Goal: Transaction & Acquisition: Purchase product/service

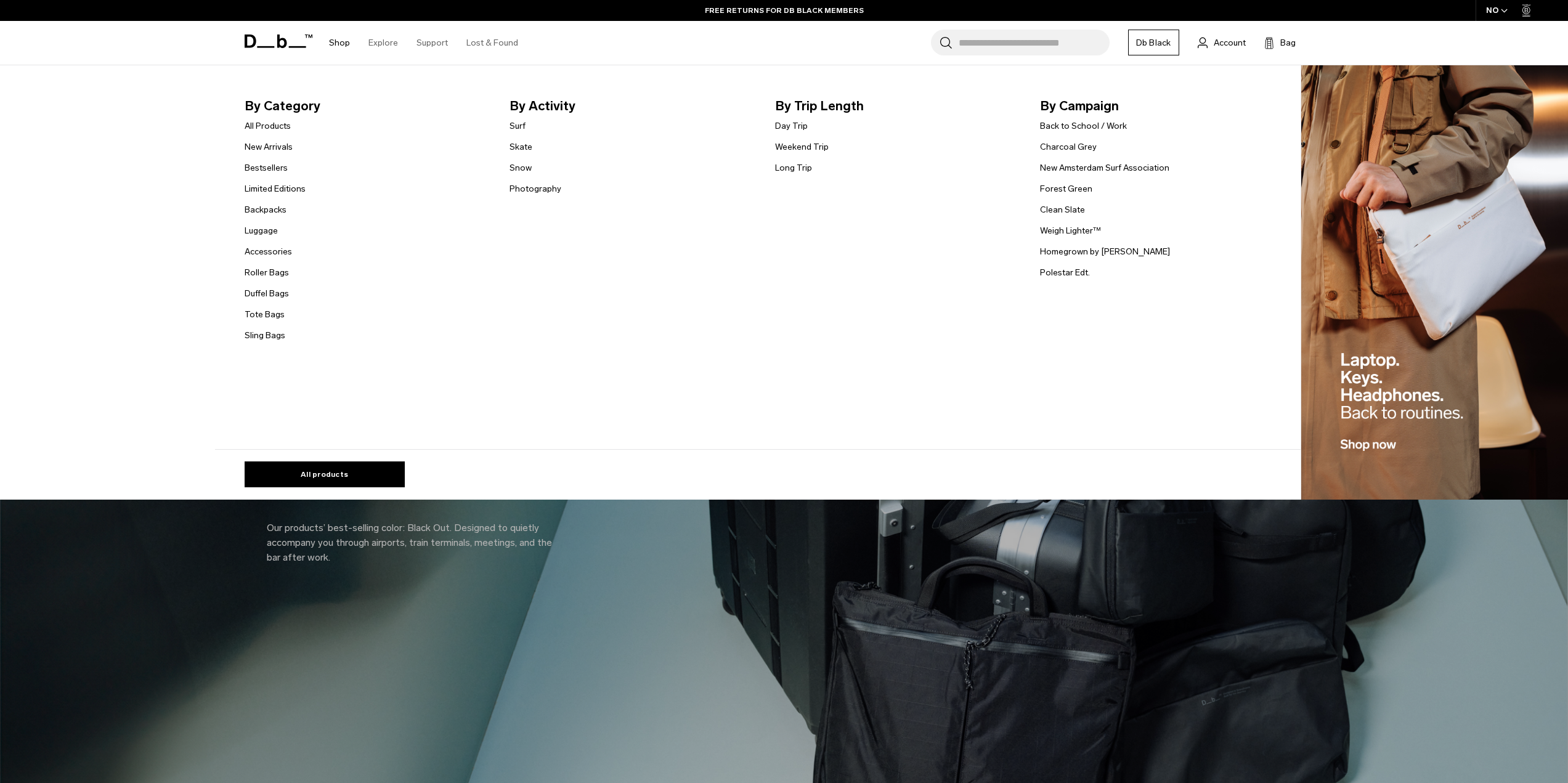
click at [335, 43] on link "Shop" at bounding box center [340, 42] width 21 height 44
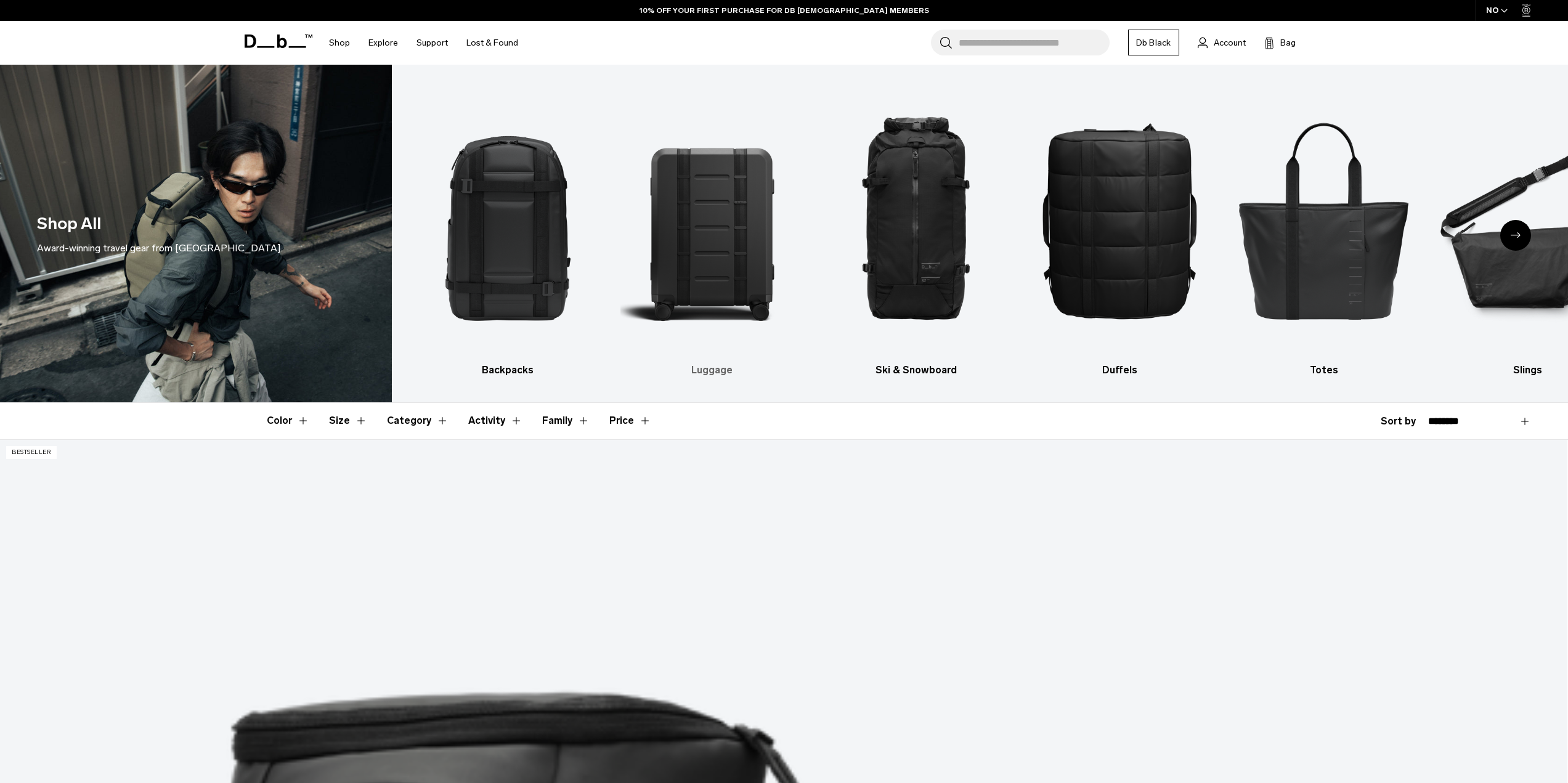
click at [763, 284] on img "2 / 10" at bounding box center [712, 220] width 182 height 273
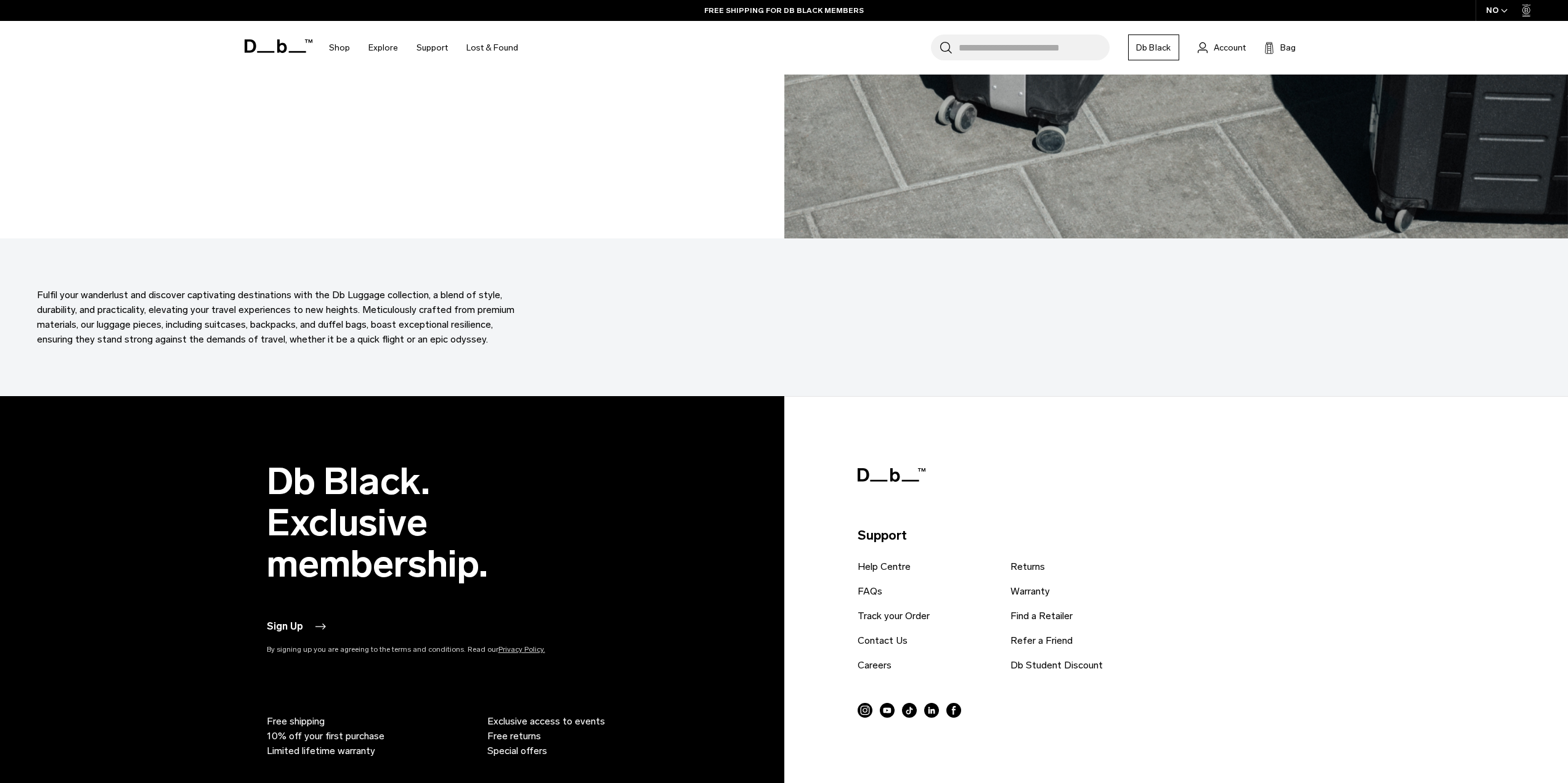
scroll to position [6997, 0]
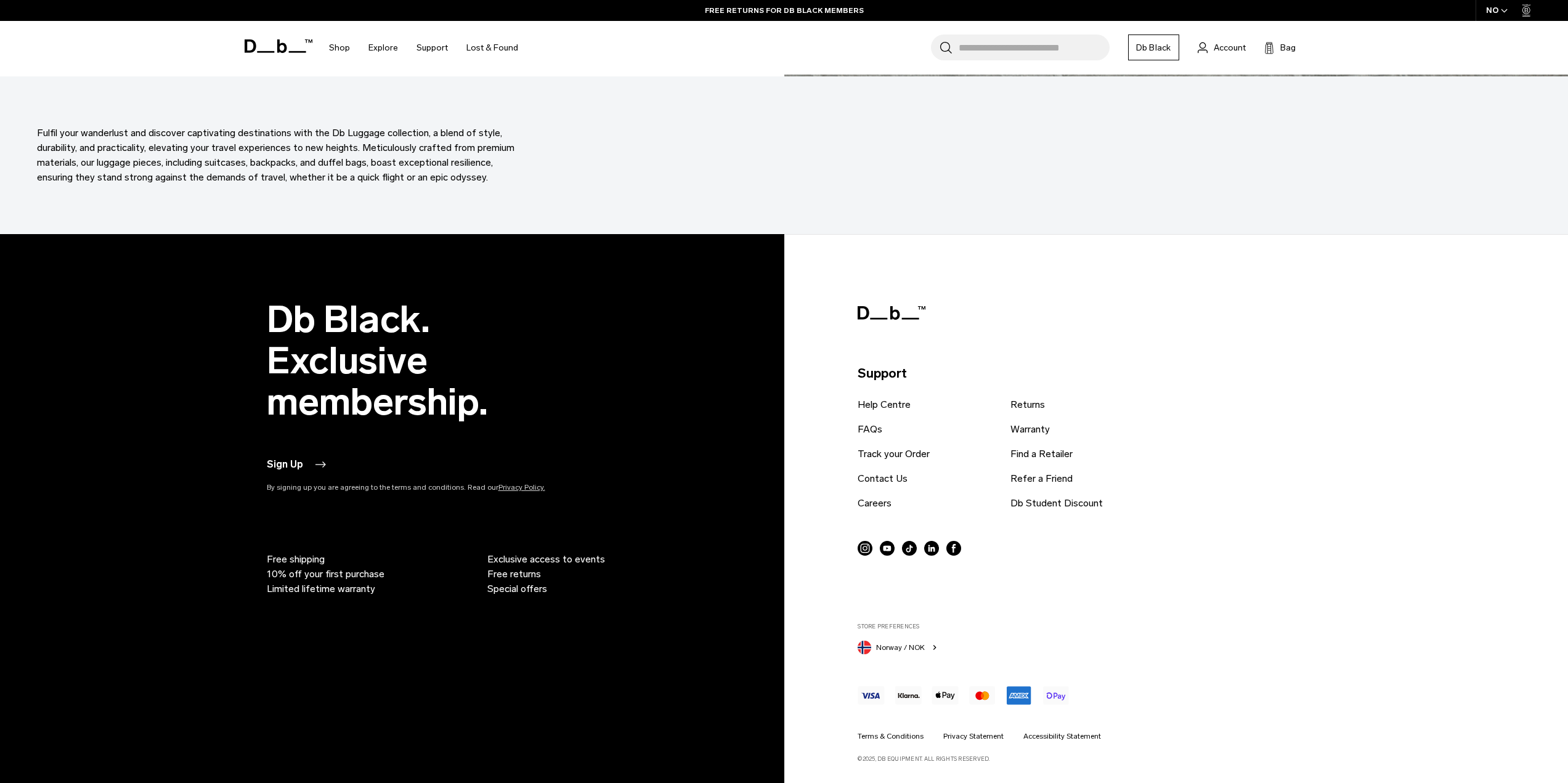
click at [927, 644] on button "Norway / NOK" at bounding box center [898, 646] width 82 height 16
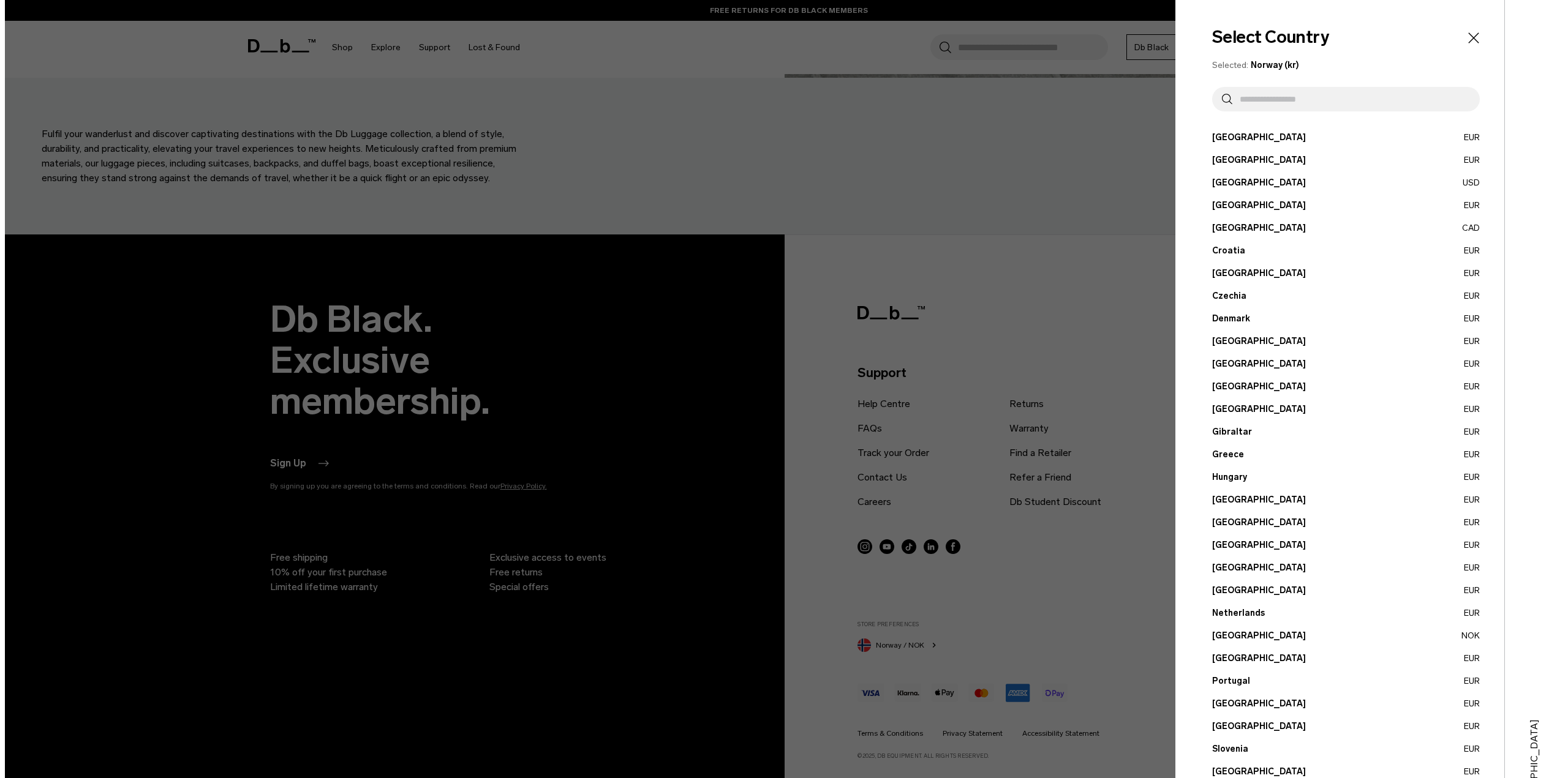
scroll to position [6981, 0]
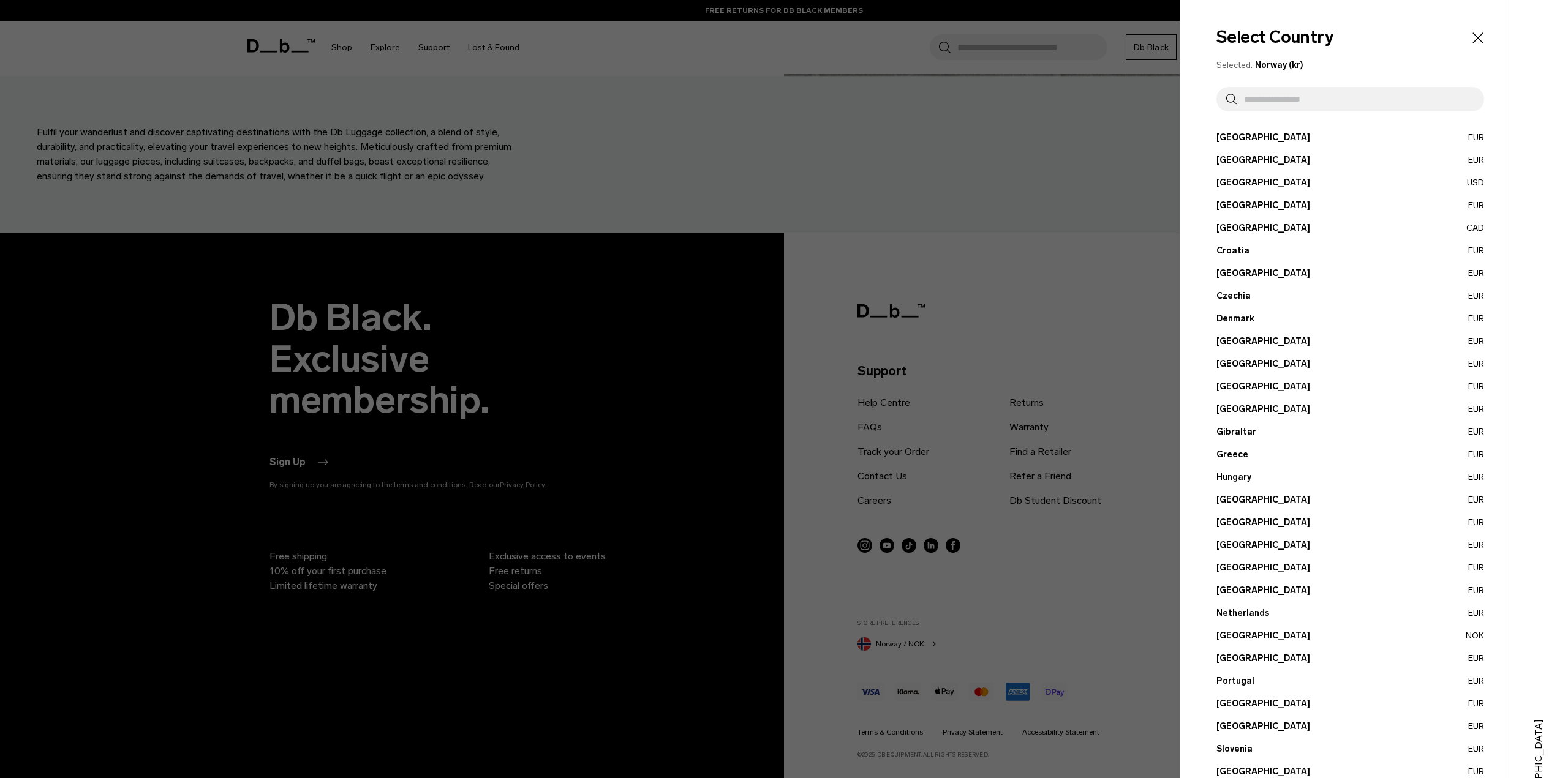
click at [1235, 320] on button "Denmark EUR" at bounding box center [1350, 318] width 268 height 13
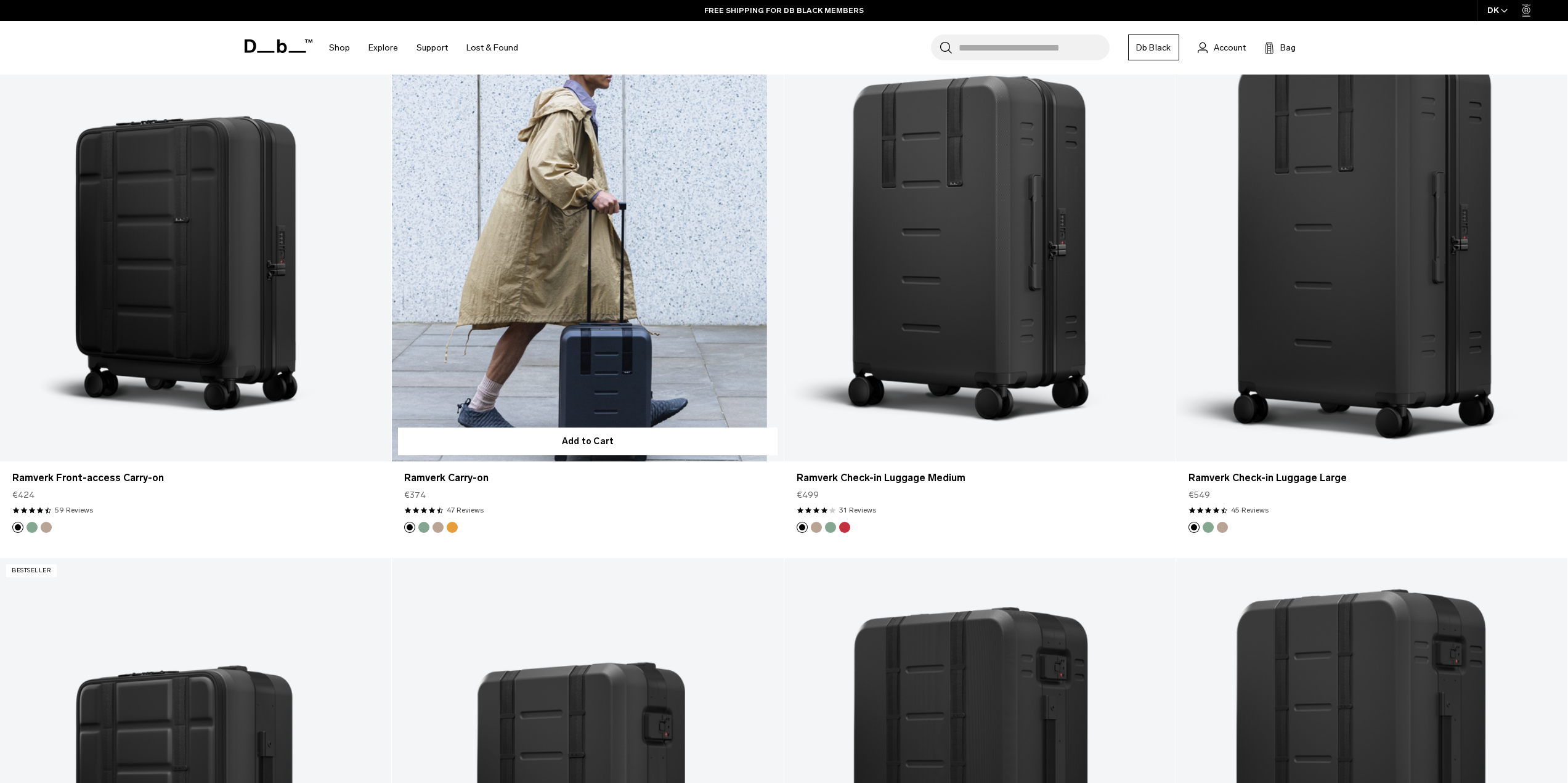
scroll to position [1479, 0]
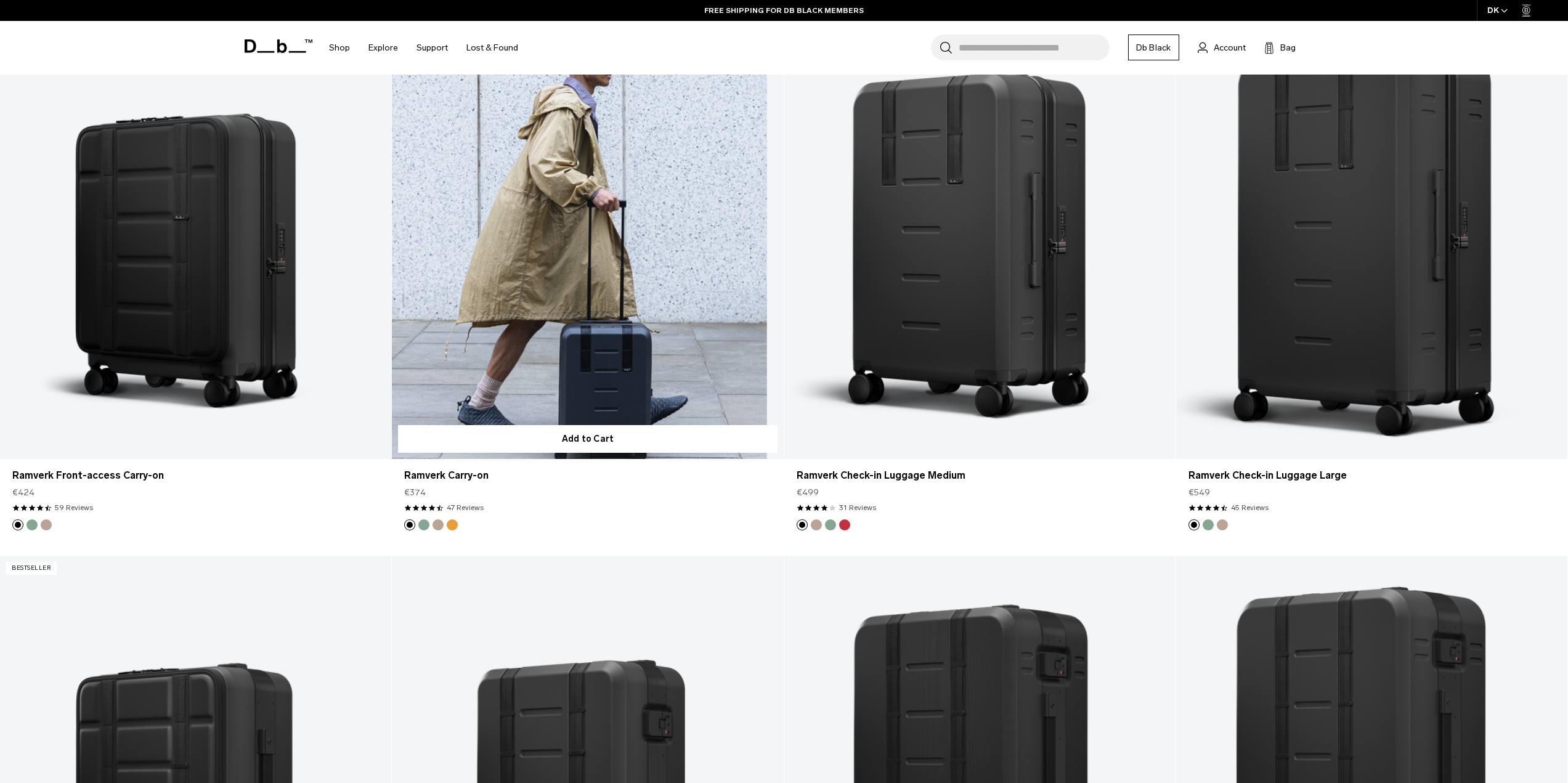
click at [548, 239] on link "Ramverk Carry-on" at bounding box center [587, 242] width 391 height 435
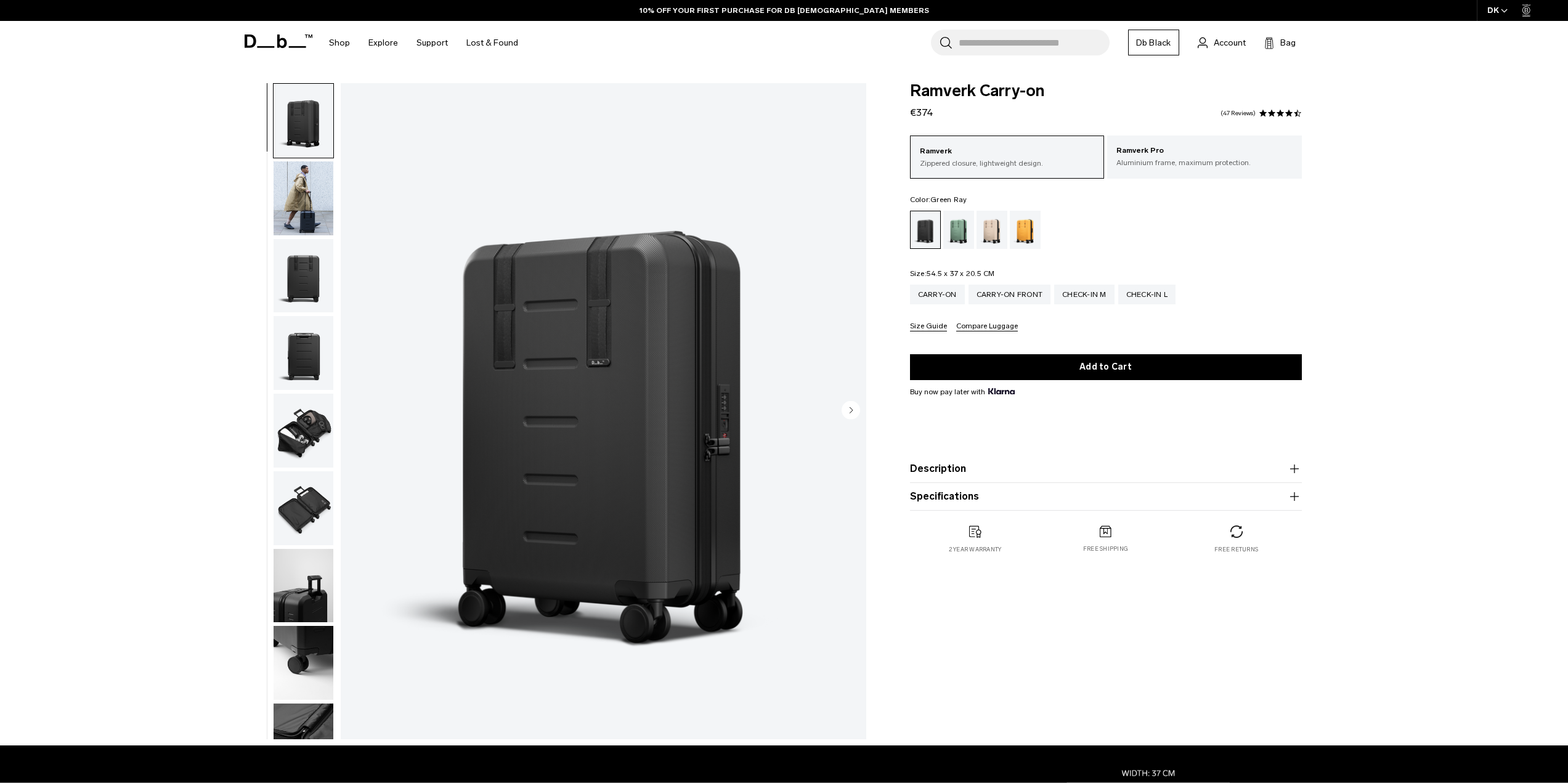
click at [968, 226] on div "Green Ray" at bounding box center [959, 229] width 32 height 38
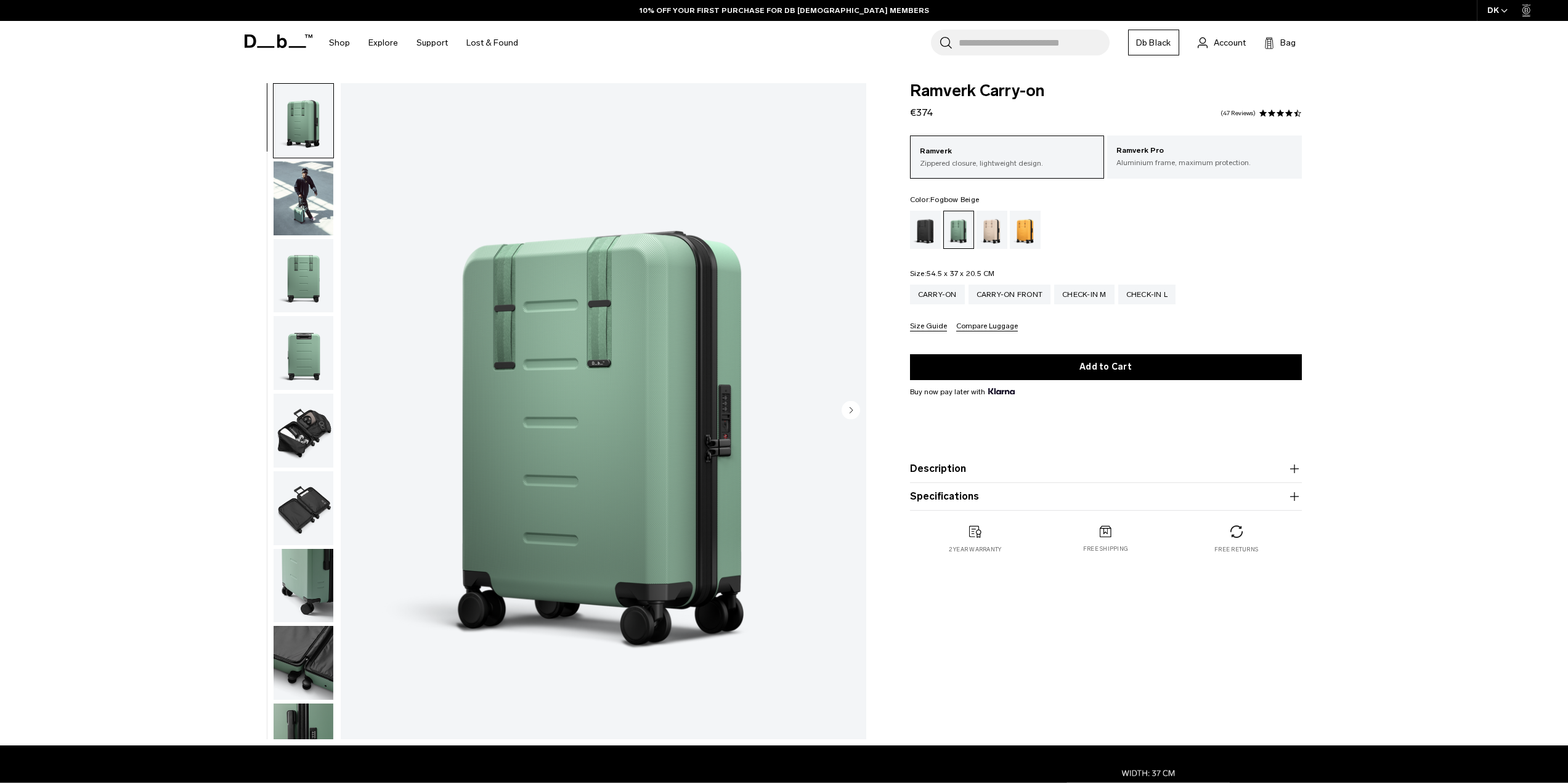
click at [990, 231] on div "Fogbow Beige" at bounding box center [992, 229] width 32 height 38
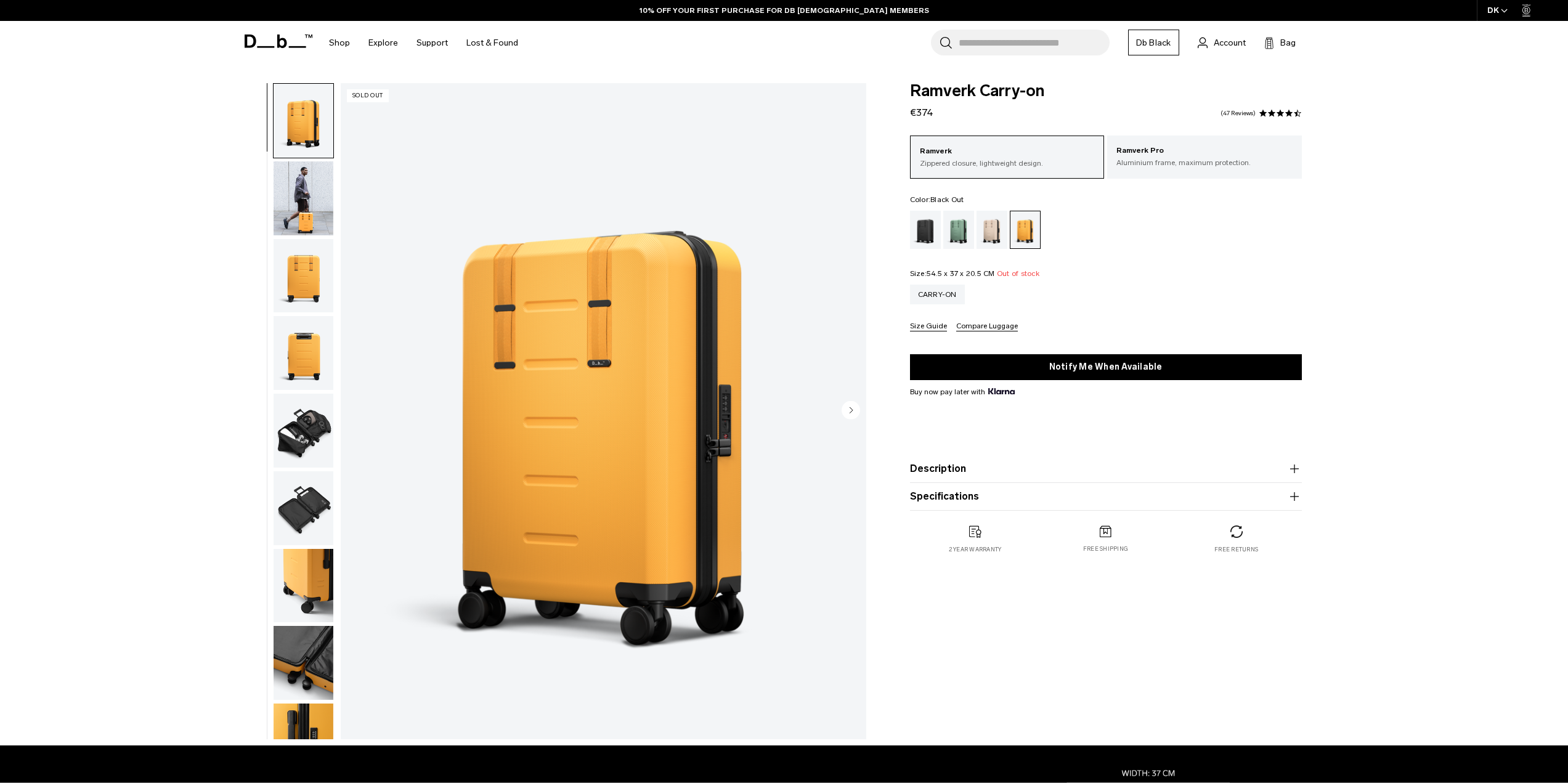
click at [910, 238] on div "Black Out" at bounding box center [925, 229] width 32 height 38
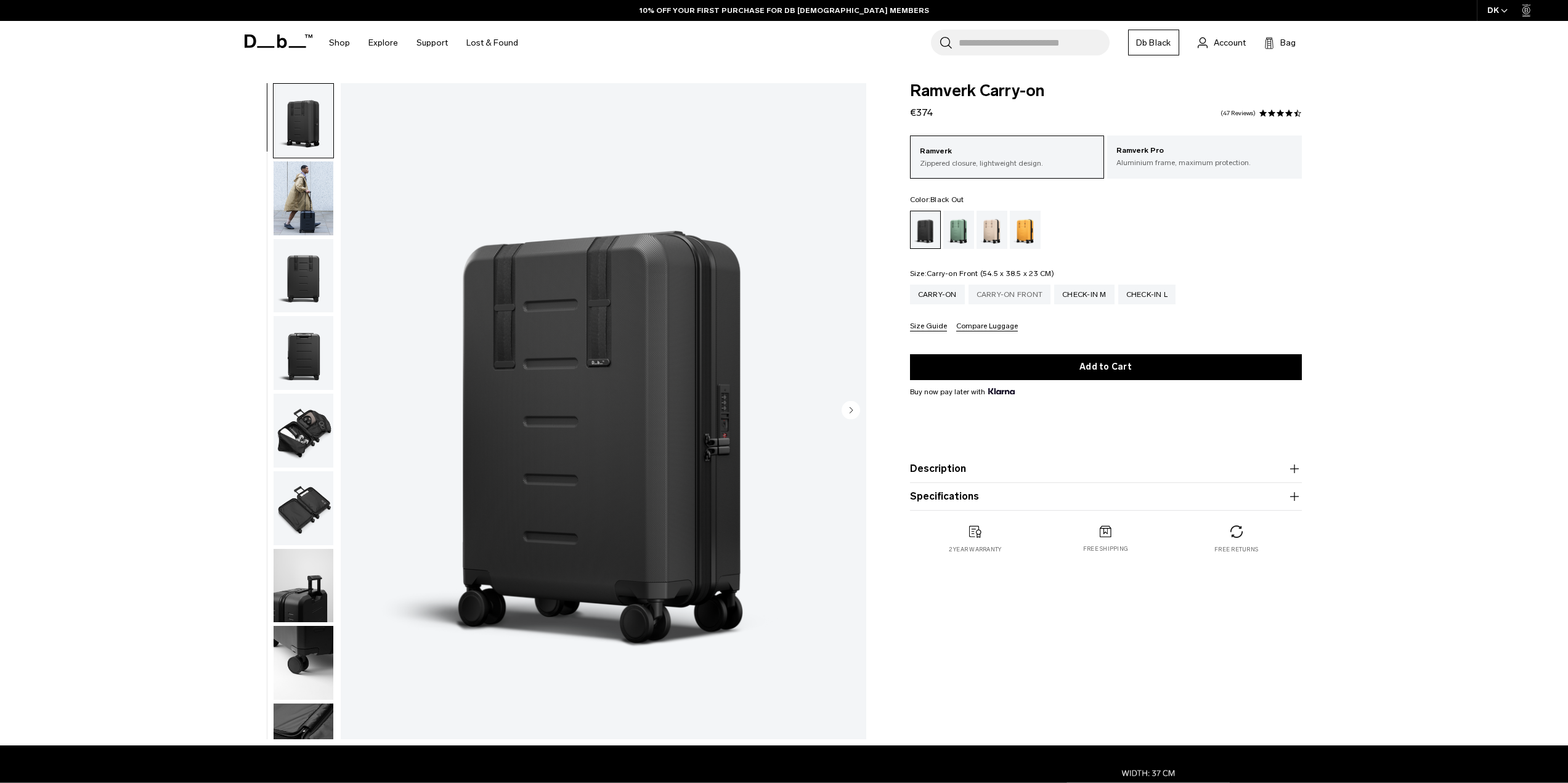
click at [983, 289] on div "Carry-on Front" at bounding box center [1010, 294] width 83 height 20
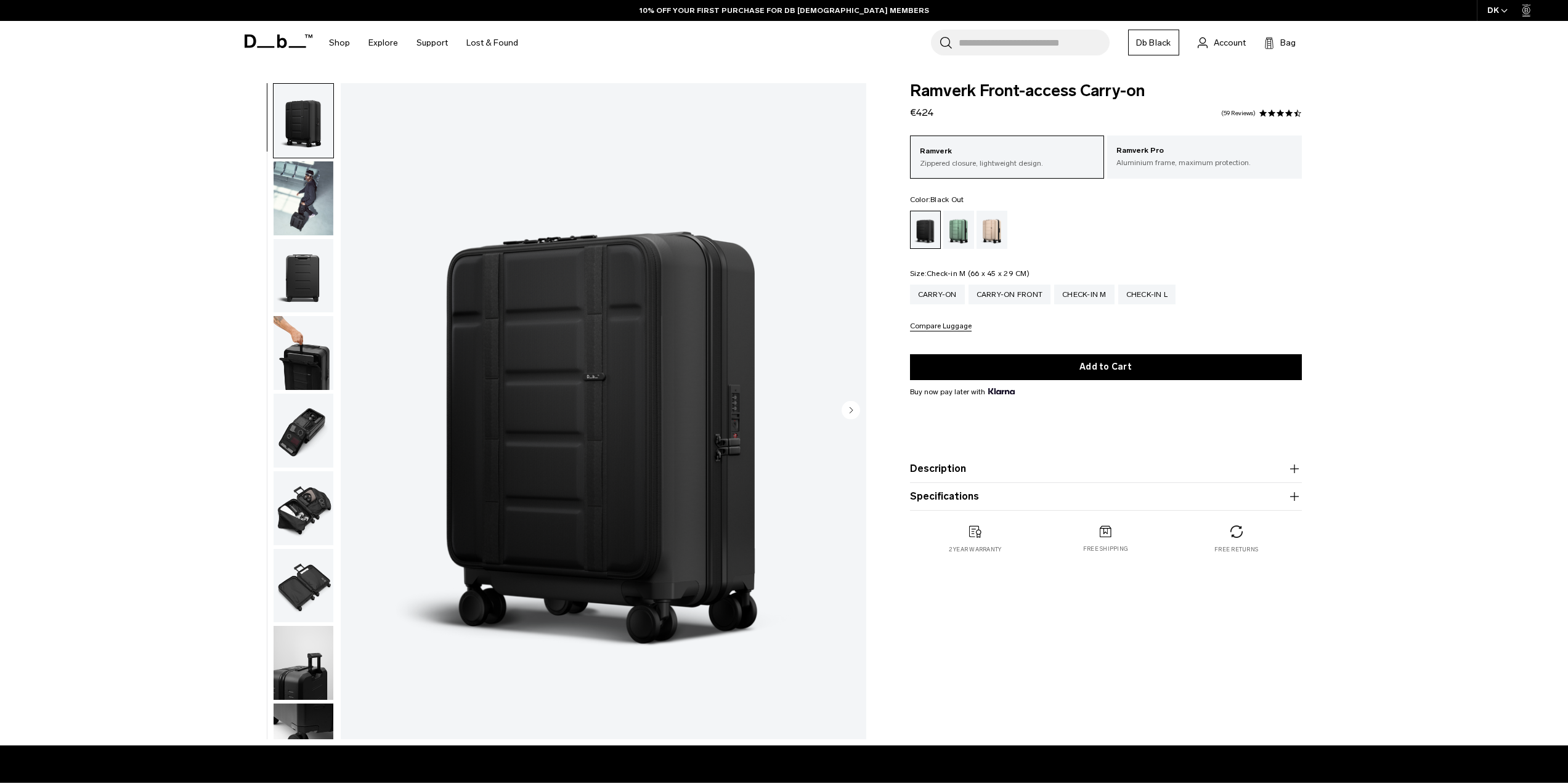
click at [1090, 299] on div "Check-in M" at bounding box center [1084, 294] width 60 height 20
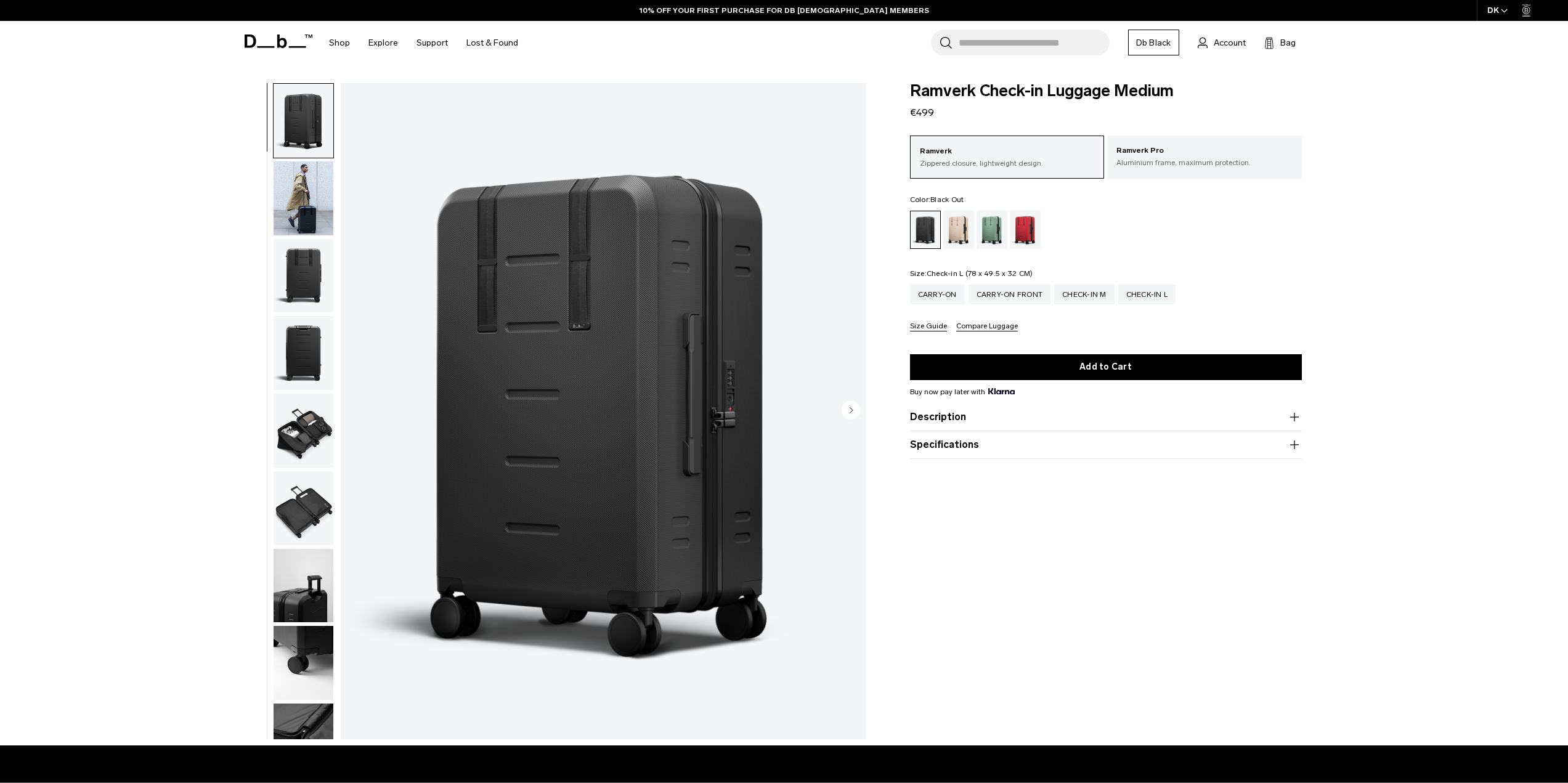
click at [1157, 299] on div "Check-in L" at bounding box center [1147, 294] width 58 height 20
click at [930, 294] on div "Carry-on" at bounding box center [937, 294] width 55 height 20
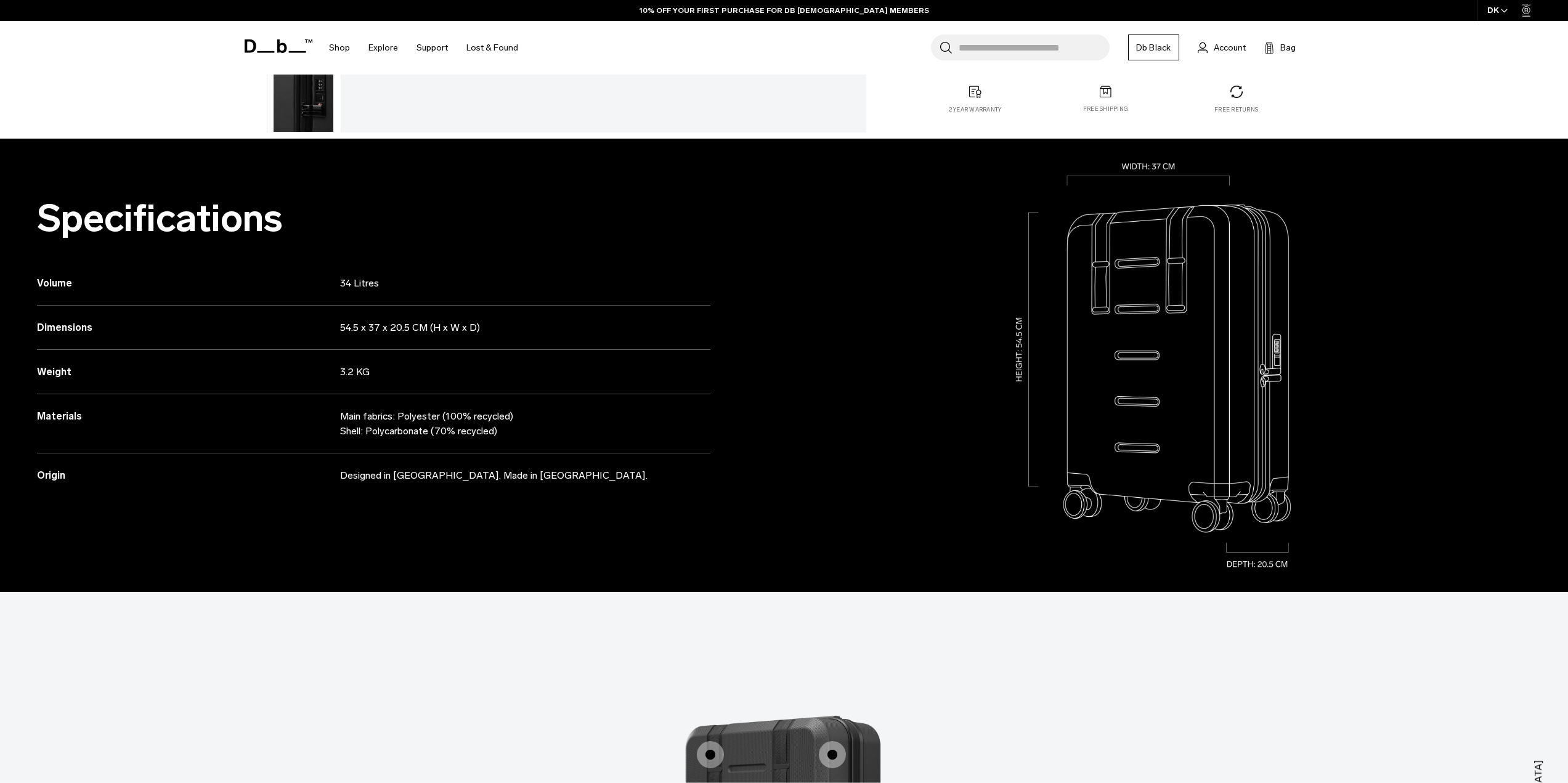
scroll to position [617, 0]
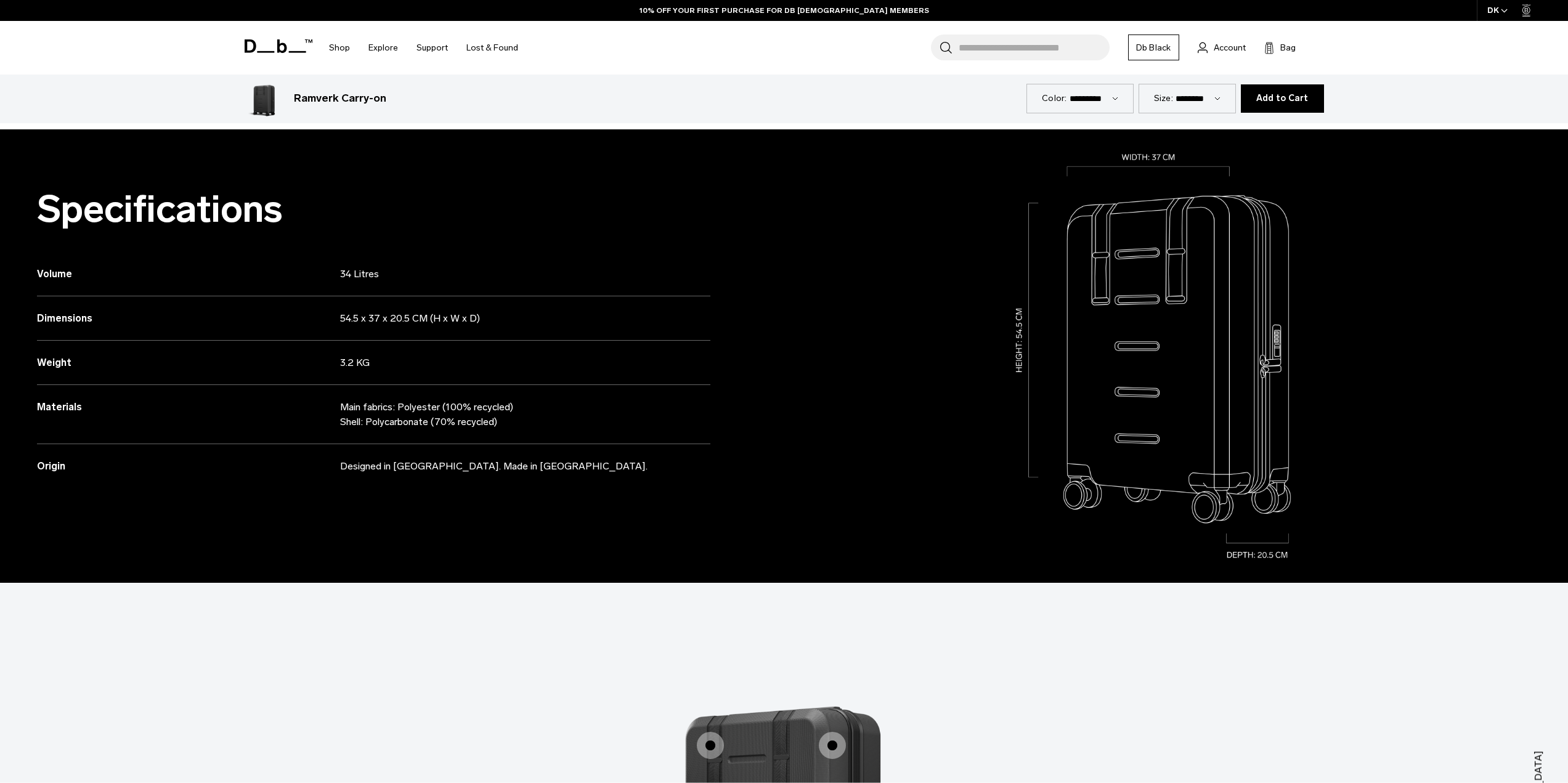
drag, startPoint x: 726, startPoint y: 494, endPoint x: 795, endPoint y: 390, distance: 124.8
click at [795, 390] on div at bounding box center [1176, 356] width 784 height 454
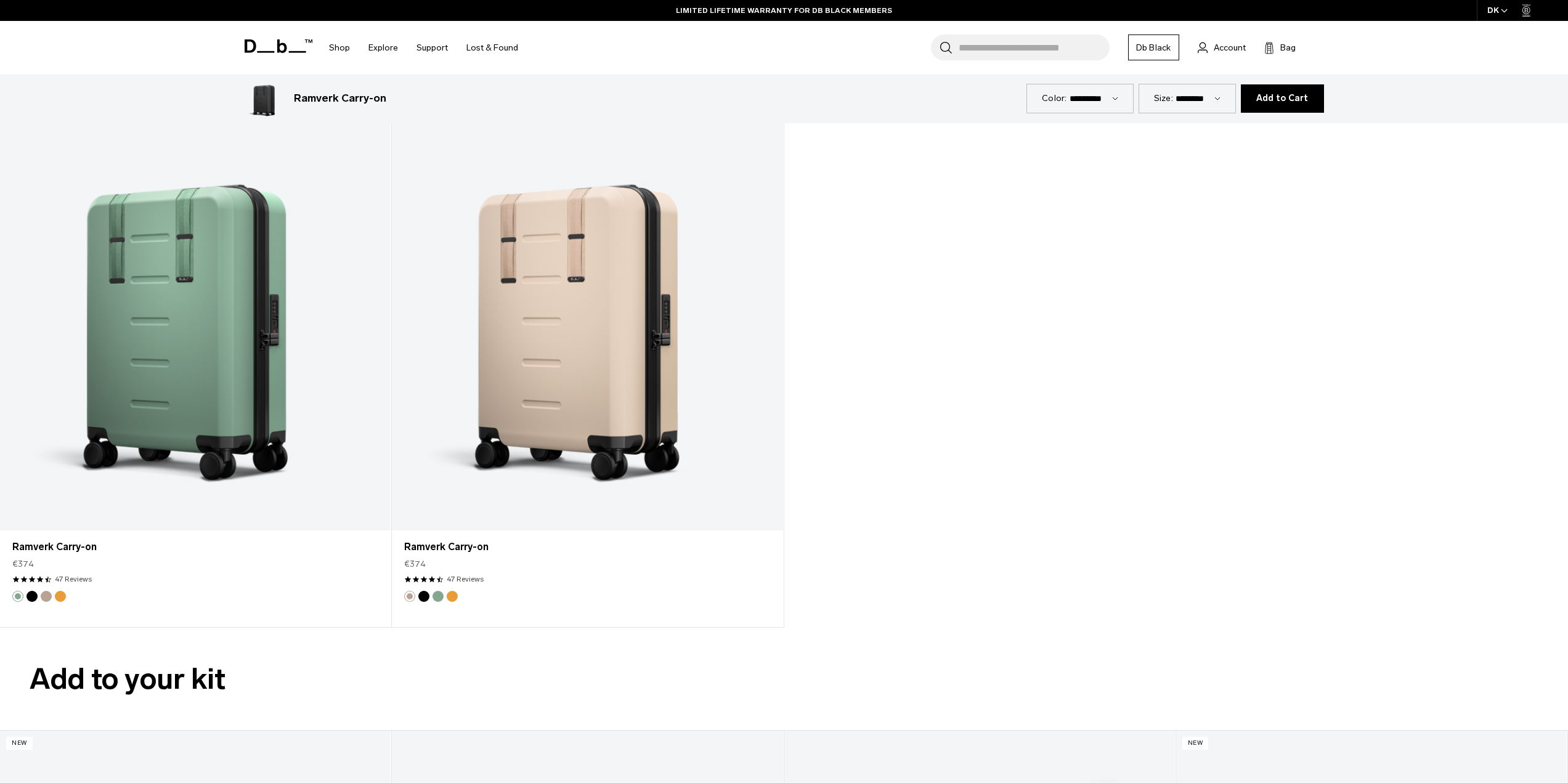
scroll to position [2157, 0]
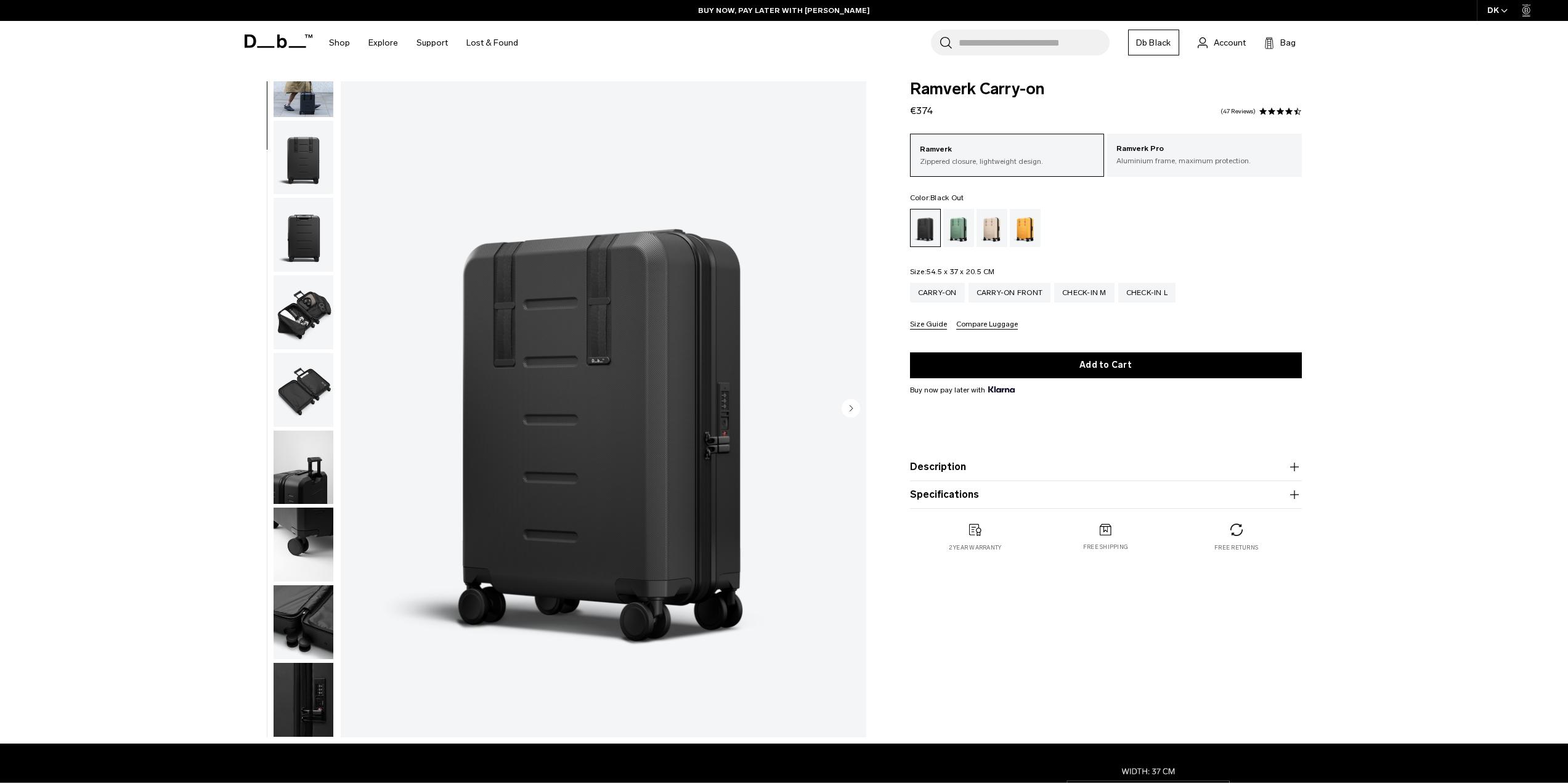
scroll to position [0, 0]
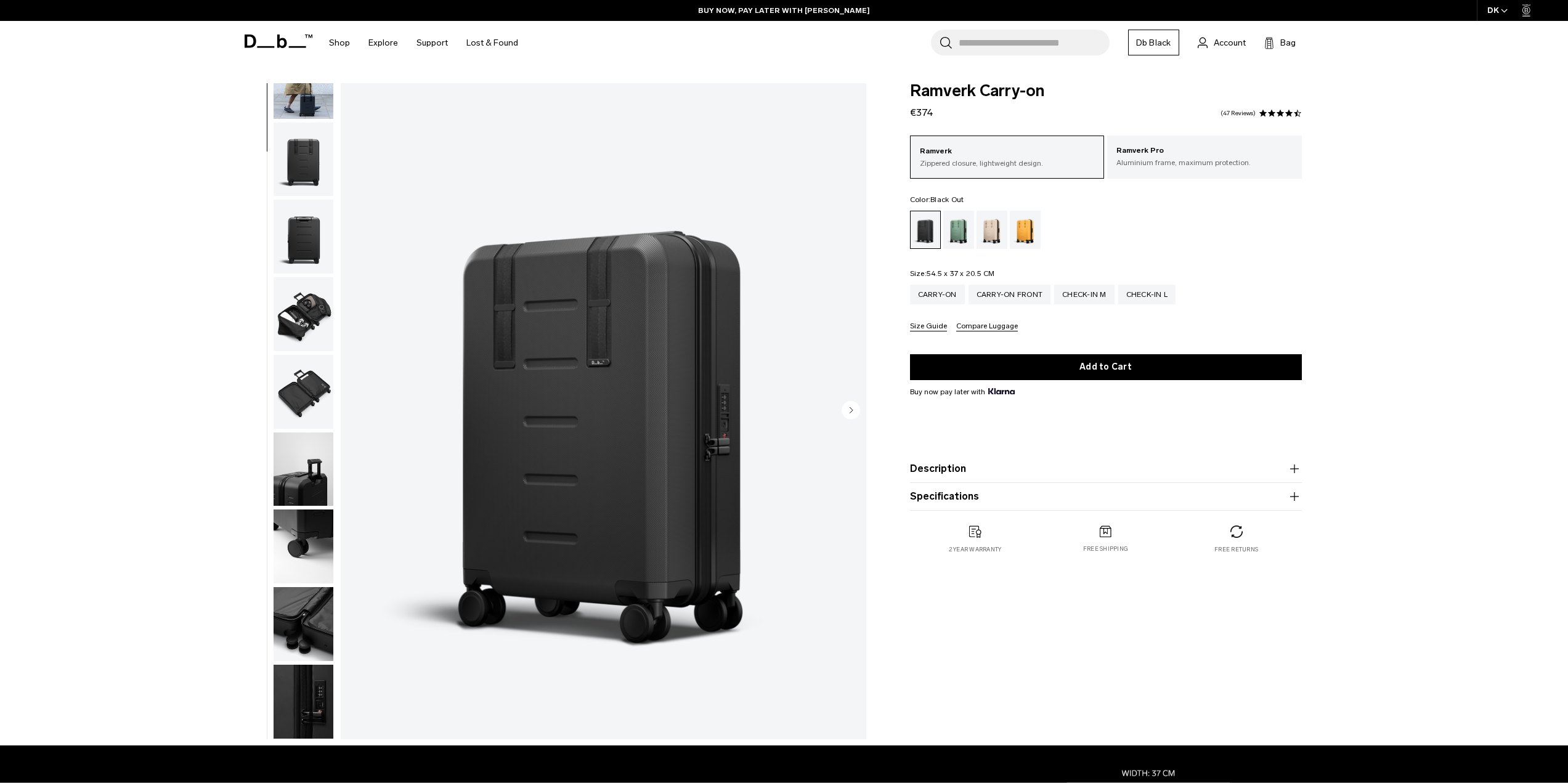
click at [316, 112] on img "button" at bounding box center [303, 81] width 60 height 74
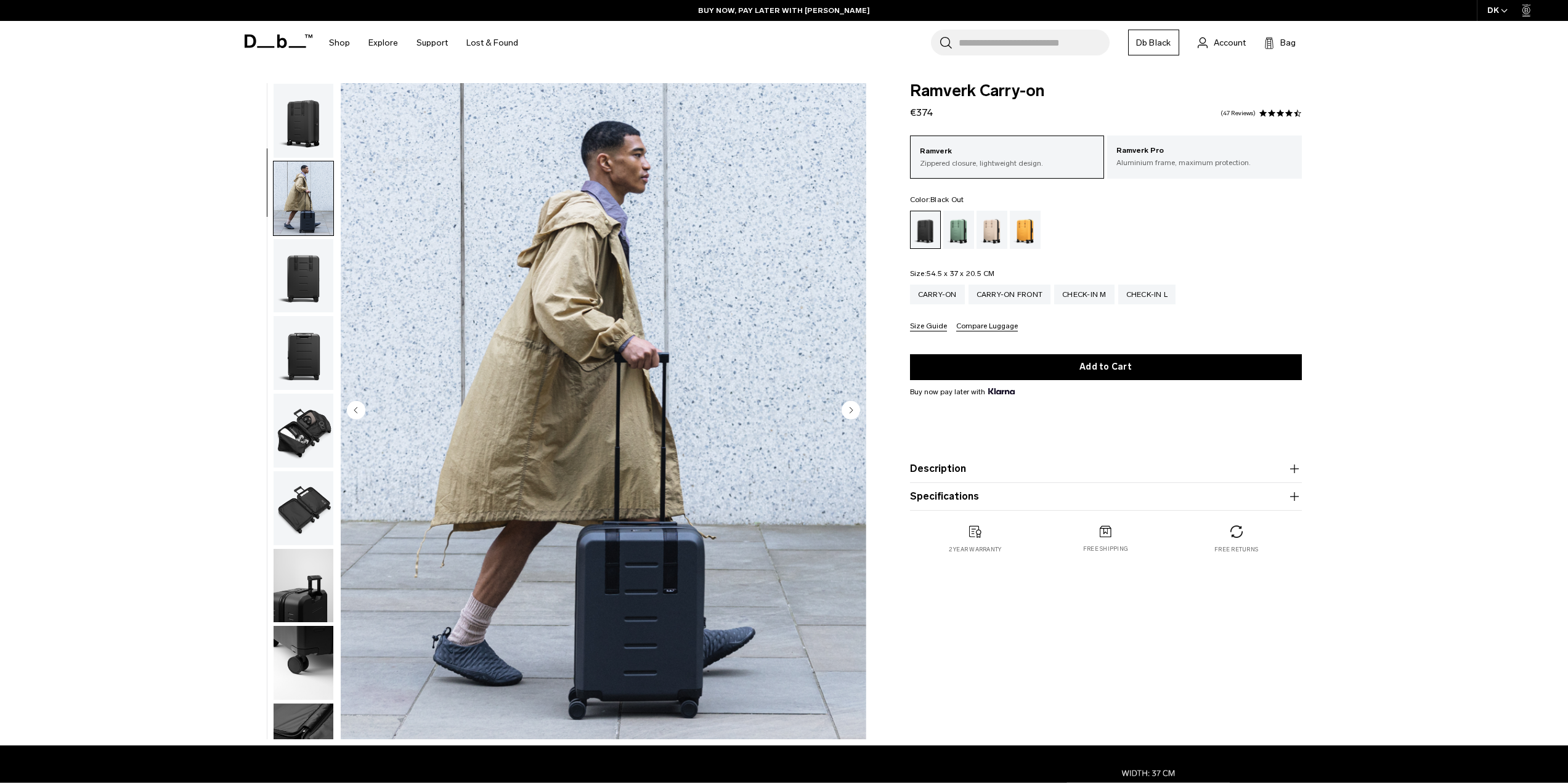
click at [306, 134] on img "button" at bounding box center [303, 120] width 60 height 74
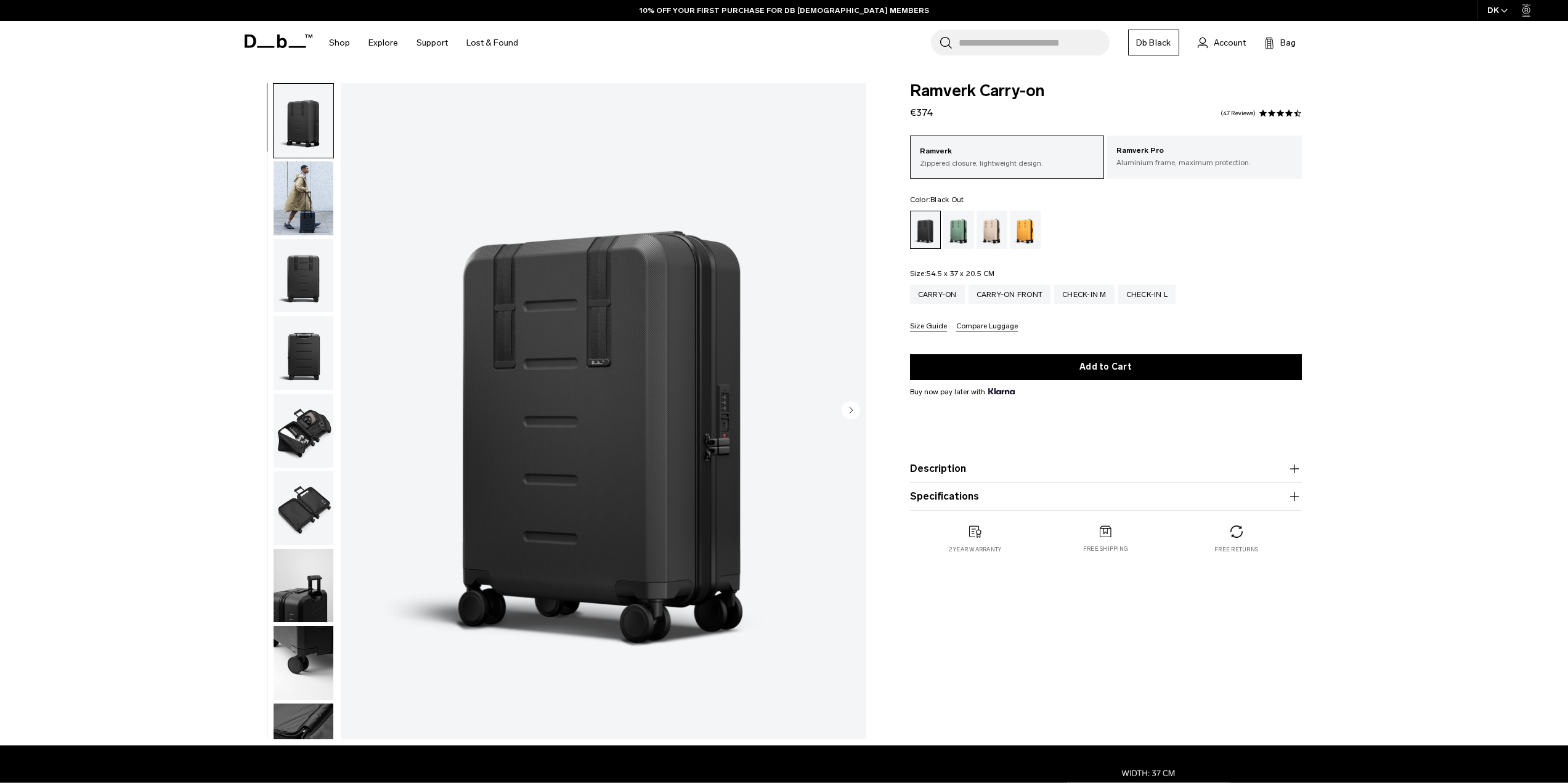
click at [854, 406] on circle "Next slide" at bounding box center [850, 409] width 19 height 19
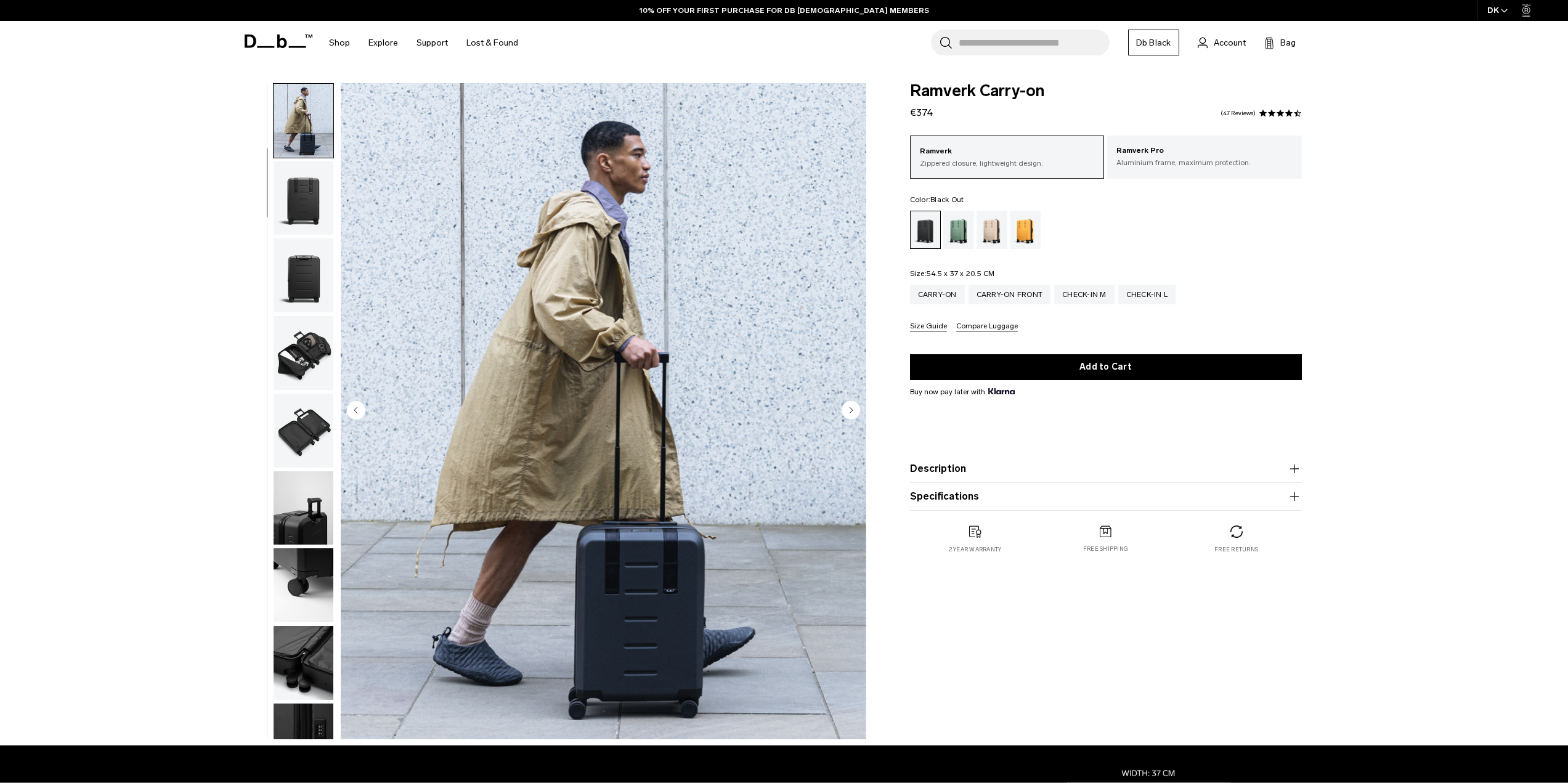
click at [853, 407] on circle "Next slide" at bounding box center [850, 409] width 19 height 19
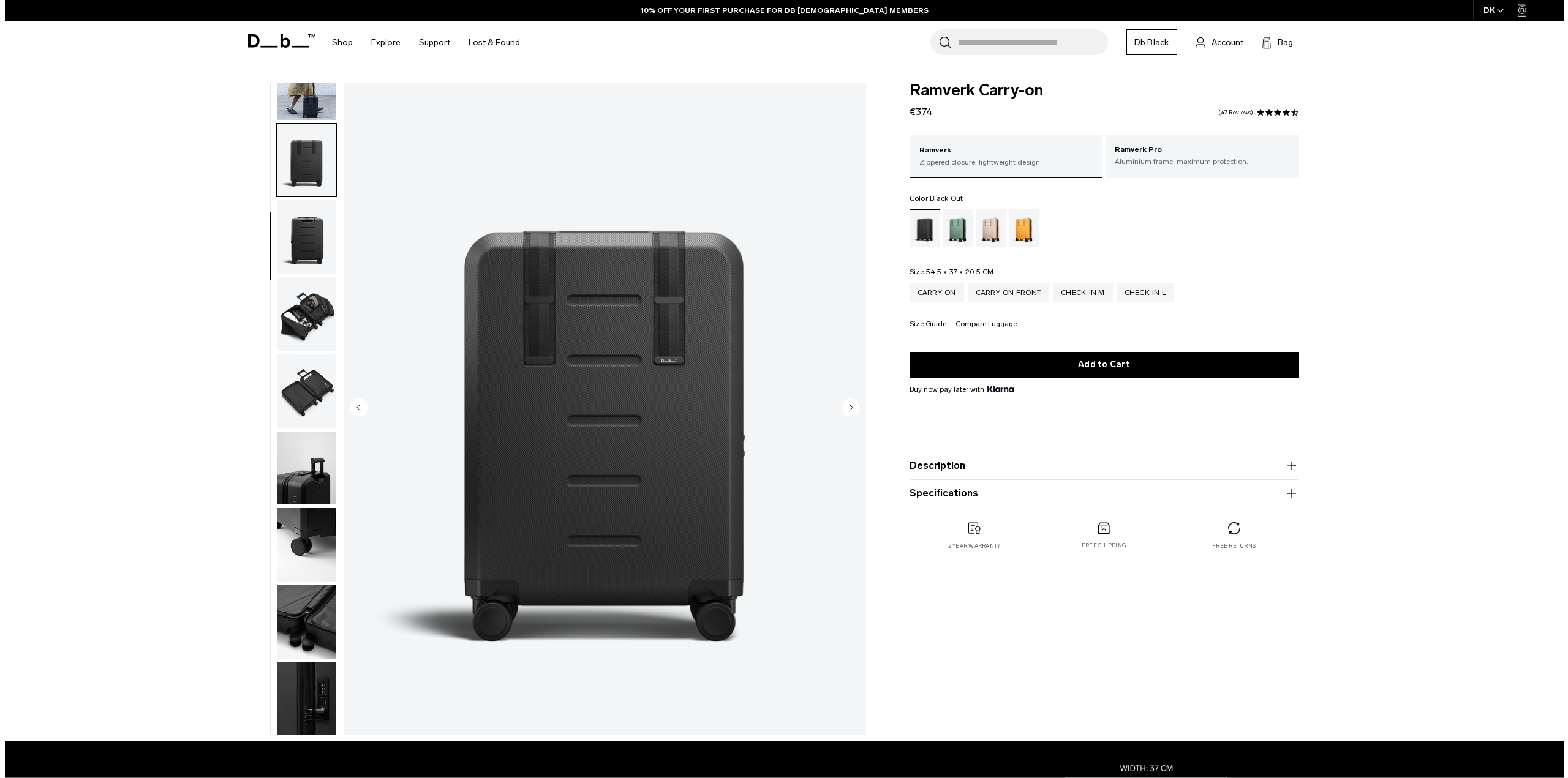
scroll to position [116, 0]
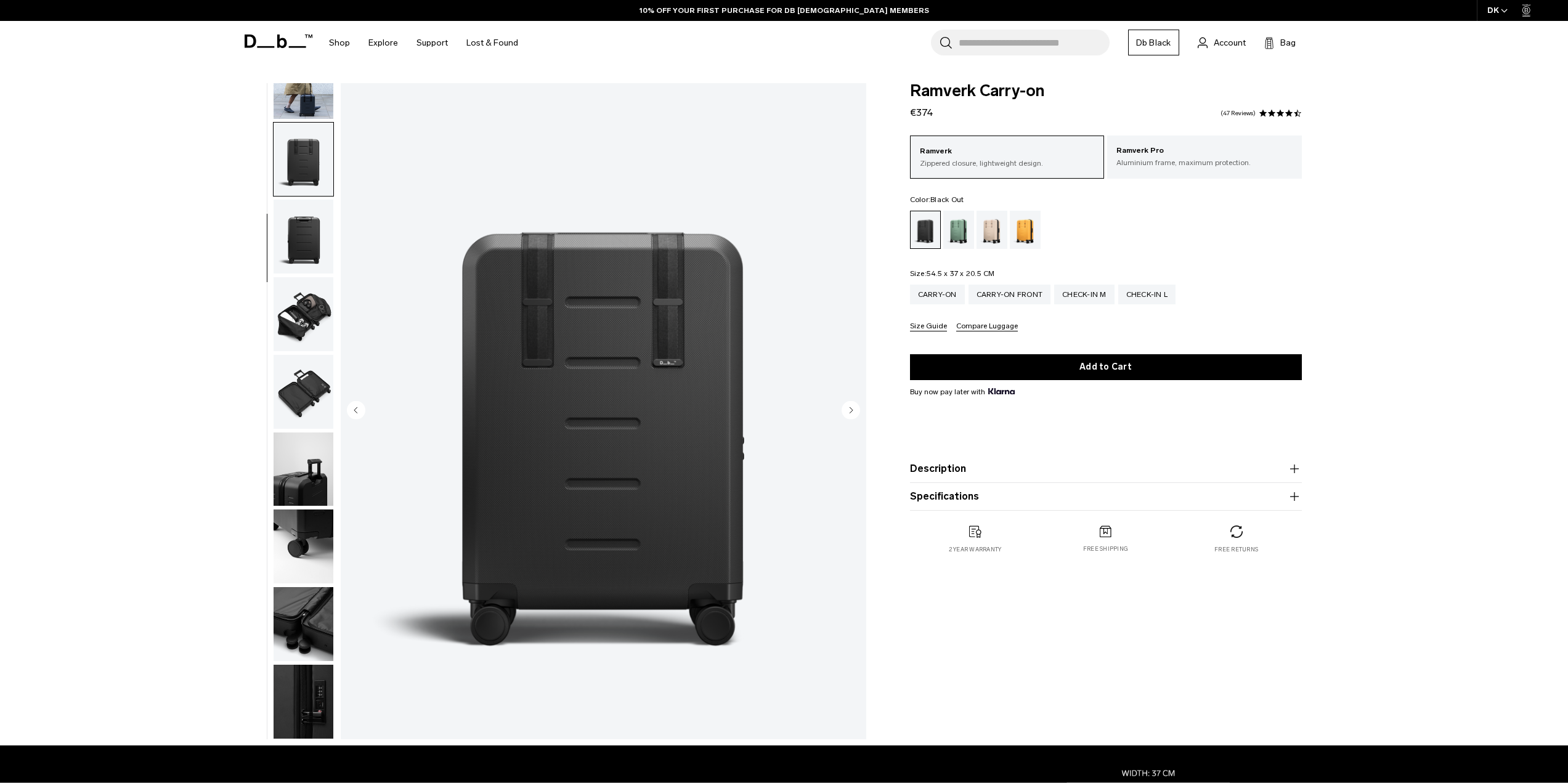
click at [853, 407] on circle "Next slide" at bounding box center [850, 409] width 19 height 19
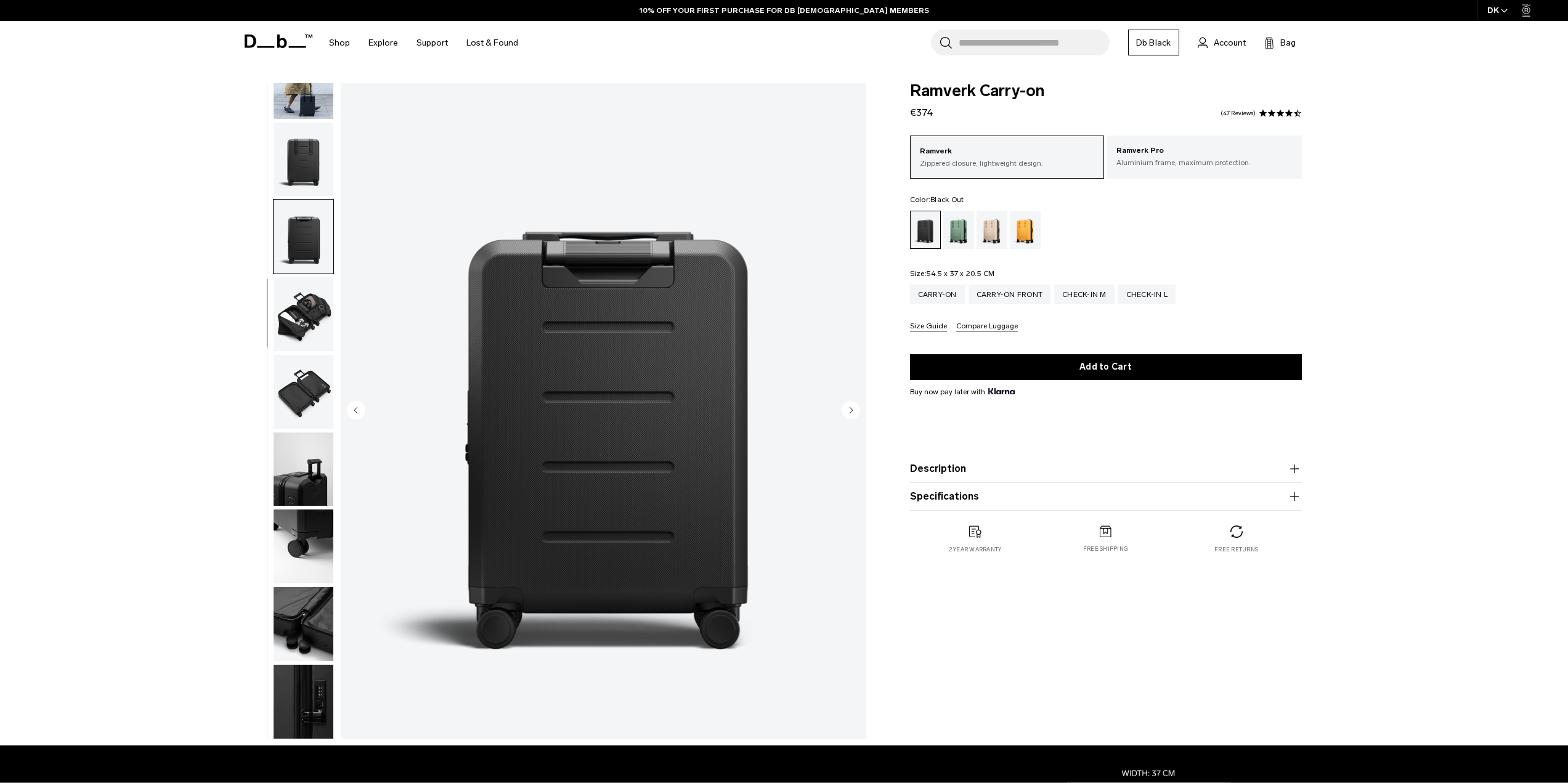
click at [853, 407] on circle "Next slide" at bounding box center [850, 409] width 19 height 19
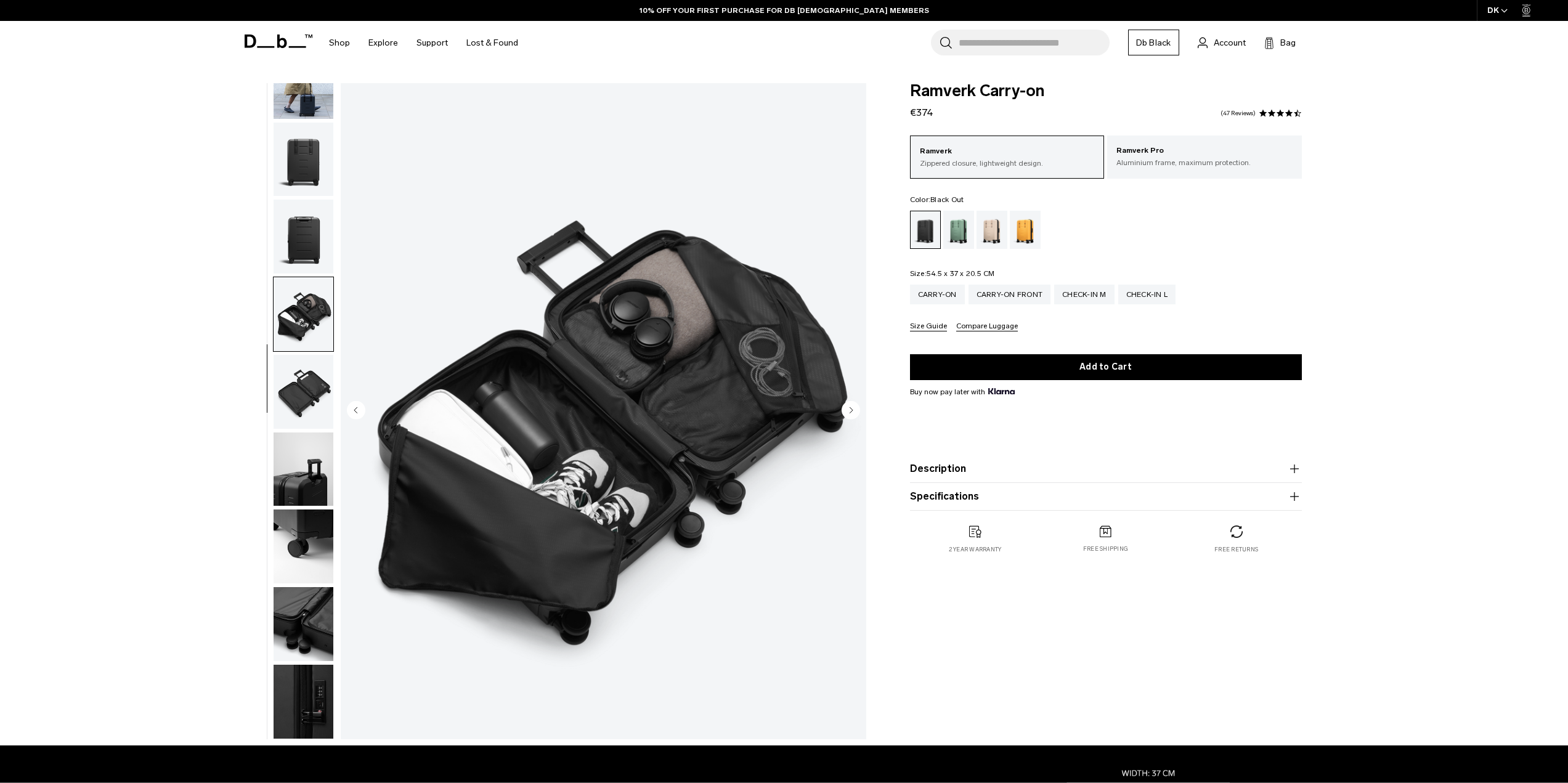
click at [853, 407] on circle "Next slide" at bounding box center [850, 409] width 19 height 19
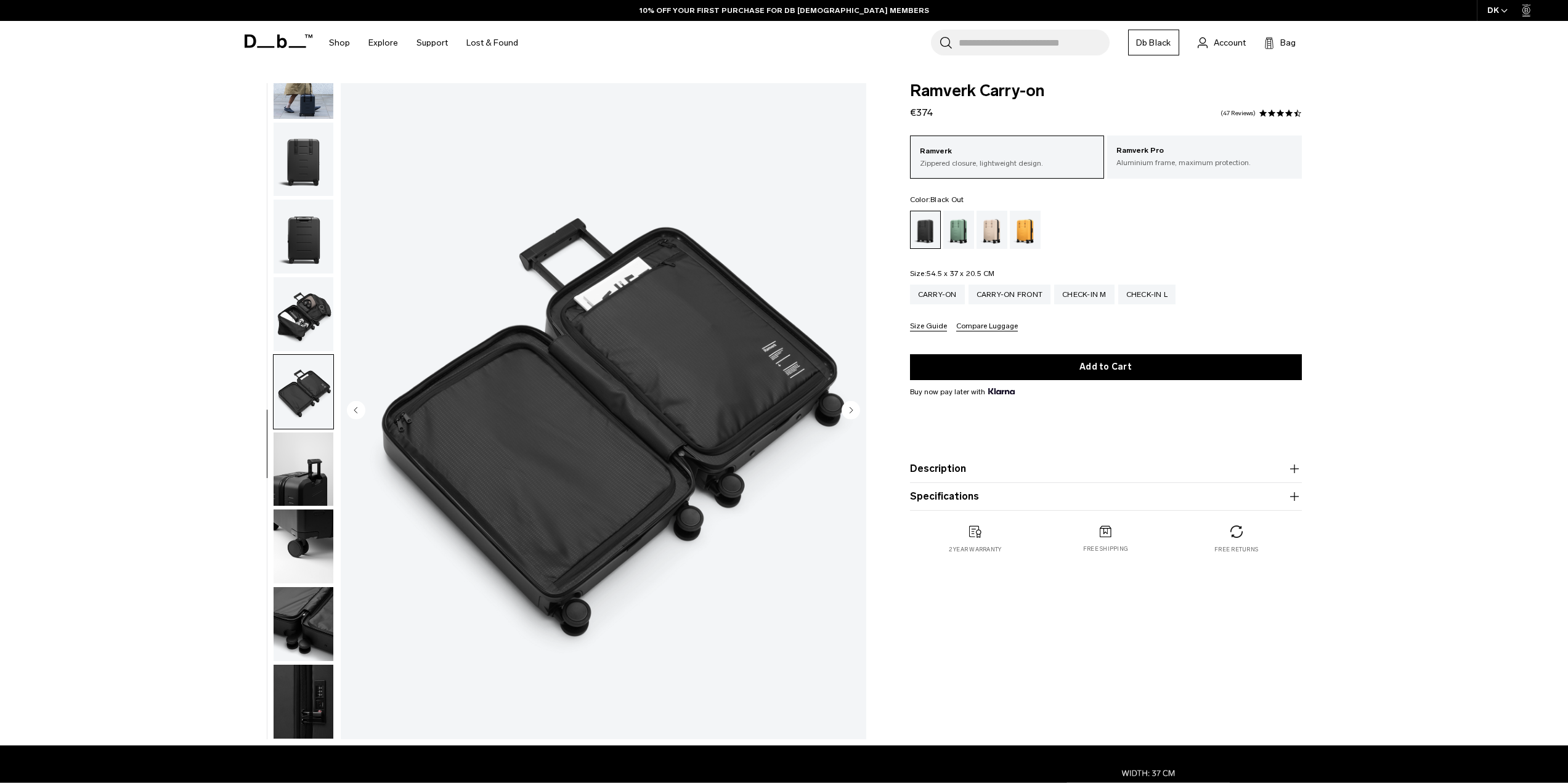
click at [853, 407] on circle "Next slide" at bounding box center [850, 409] width 19 height 19
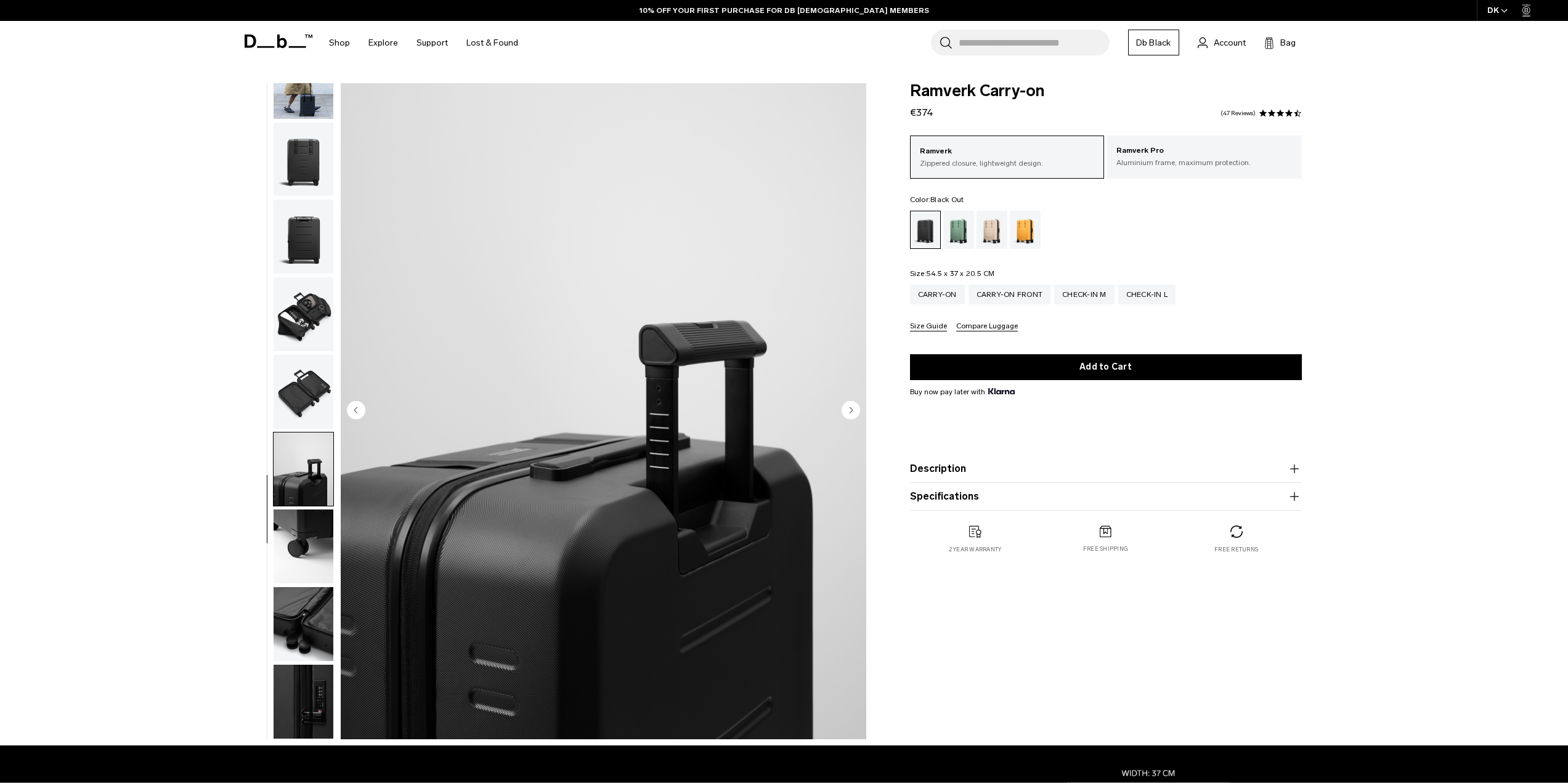
click at [853, 407] on circle "Next slide" at bounding box center [850, 409] width 19 height 19
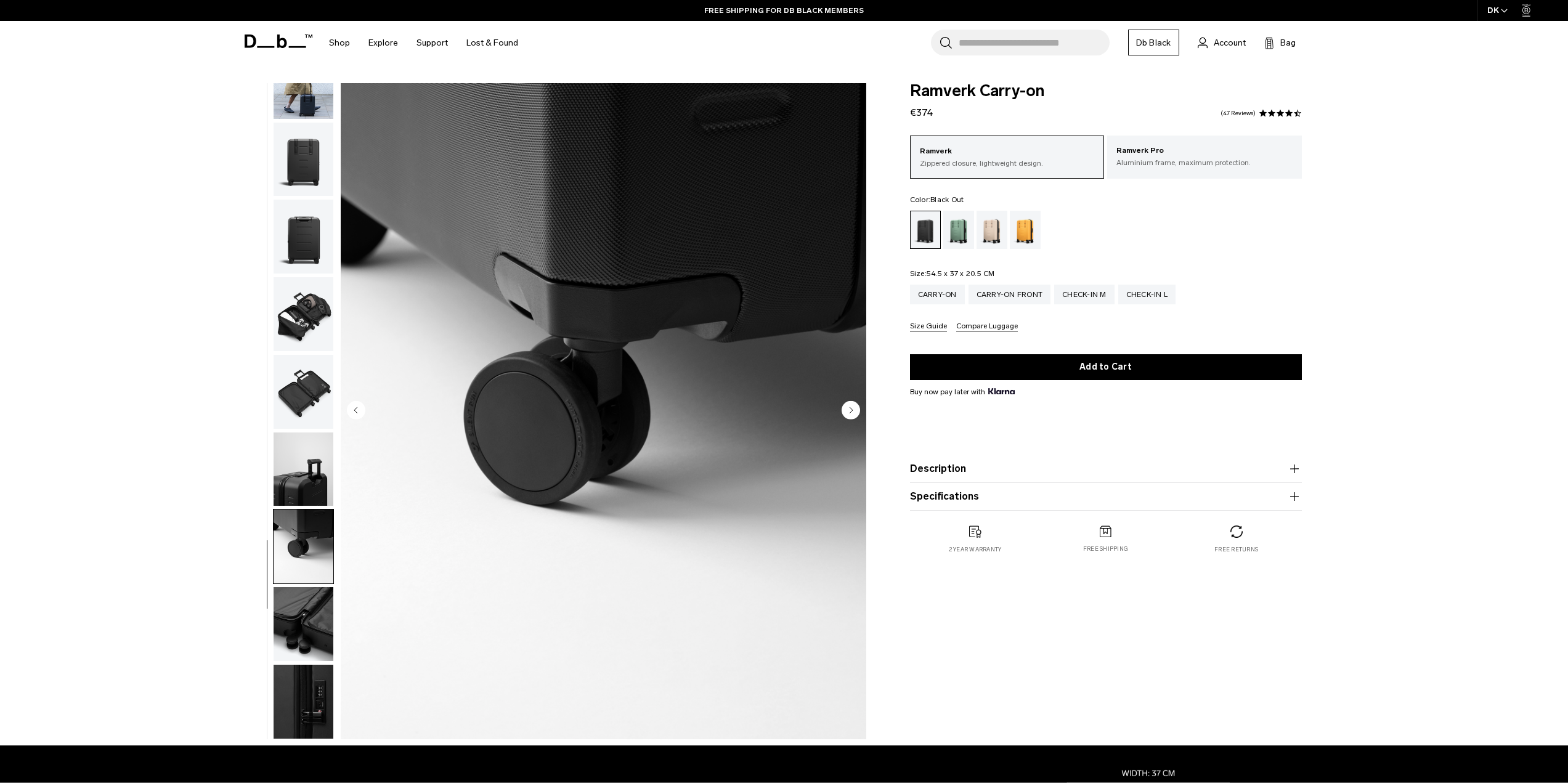
click at [853, 407] on circle "Next slide" at bounding box center [850, 409] width 19 height 19
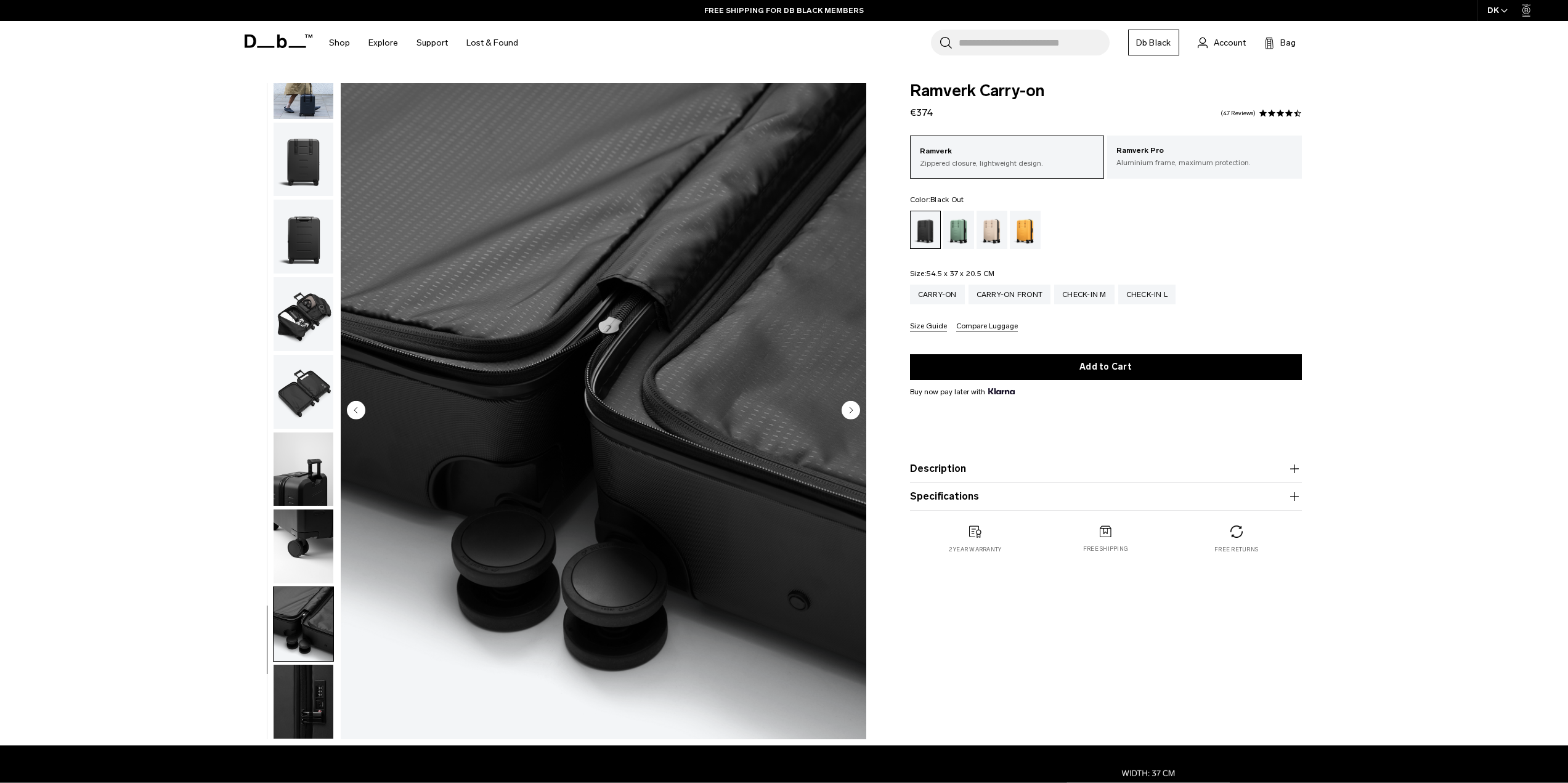
click at [853, 407] on circle "Next slide" at bounding box center [850, 409] width 19 height 19
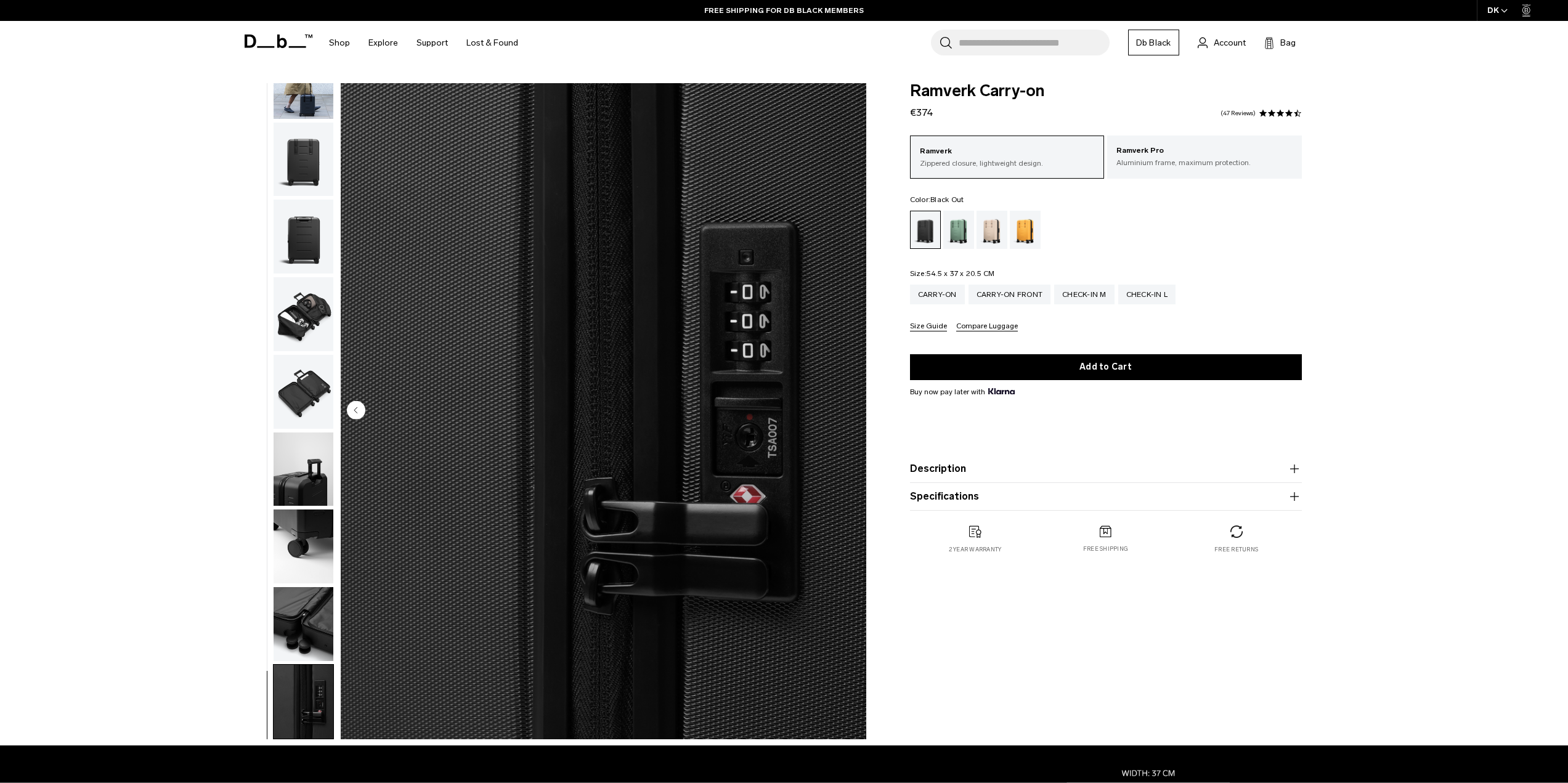
click at [853, 407] on img "10 / 10" at bounding box center [603, 412] width 525 height 657
